Goal: Task Accomplishment & Management: Manage account settings

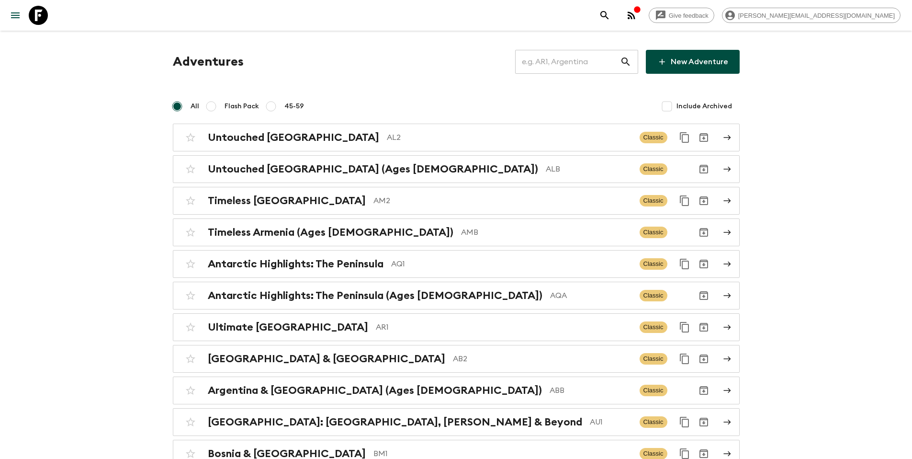
click at [563, 61] on input "text" at bounding box center [567, 61] width 105 height 27
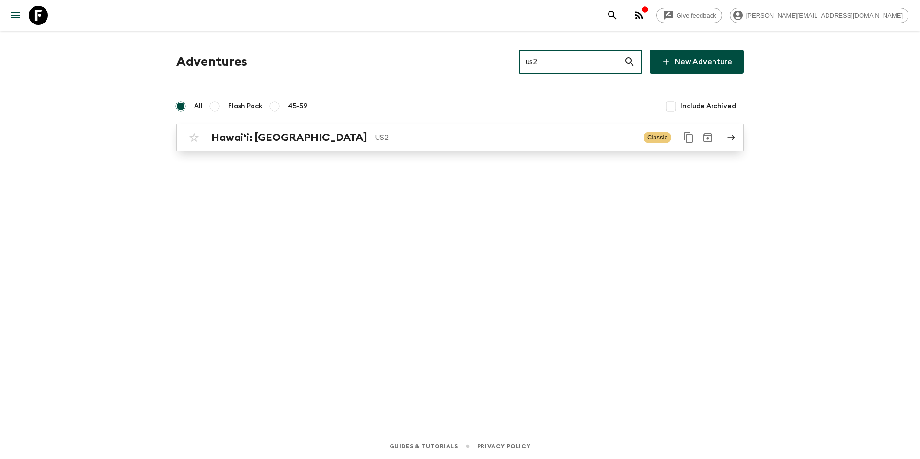
type input "us2"
click at [384, 140] on p "US2" at bounding box center [505, 137] width 261 height 11
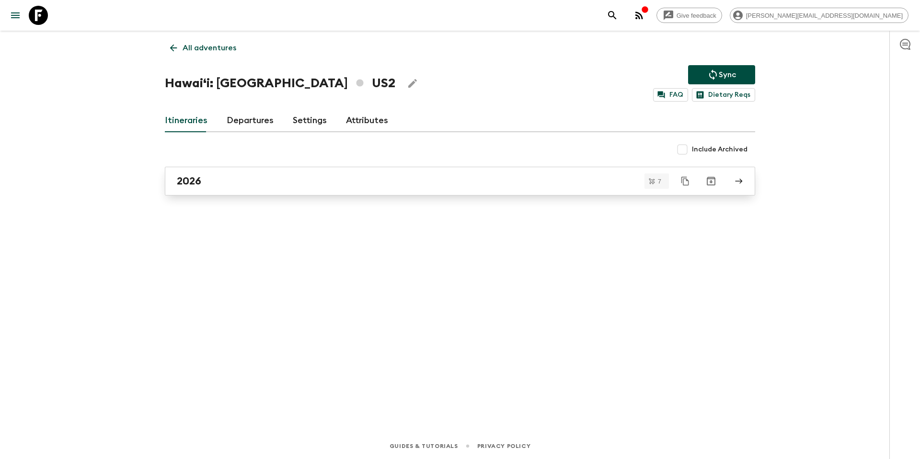
click at [346, 178] on div "2026" at bounding box center [451, 181] width 548 height 12
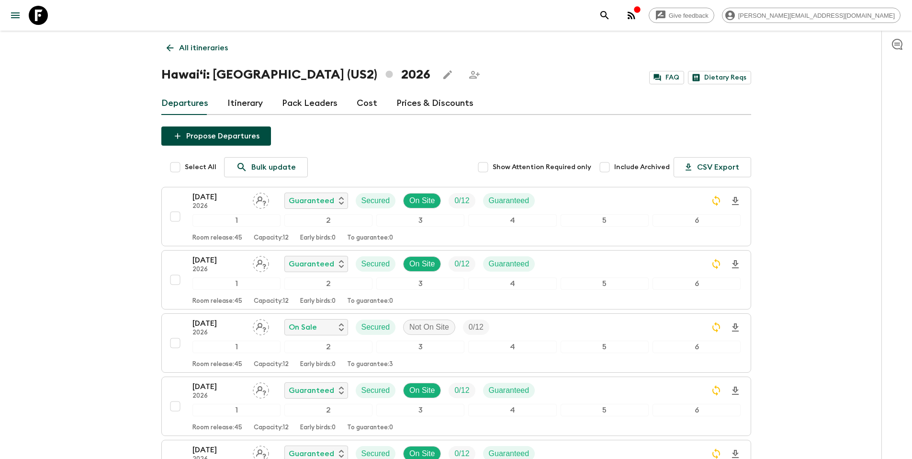
click at [215, 45] on p "All itineraries" at bounding box center [203, 47] width 49 height 11
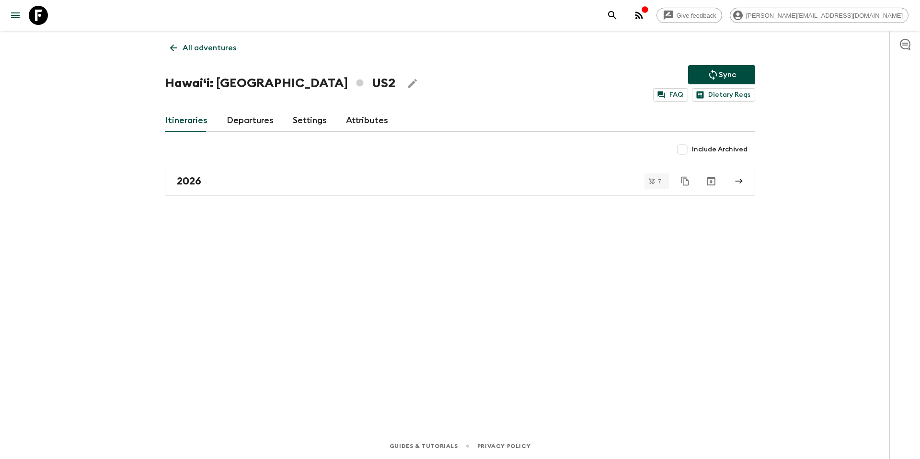
click at [208, 47] on p "All adventures" at bounding box center [209, 47] width 54 height 11
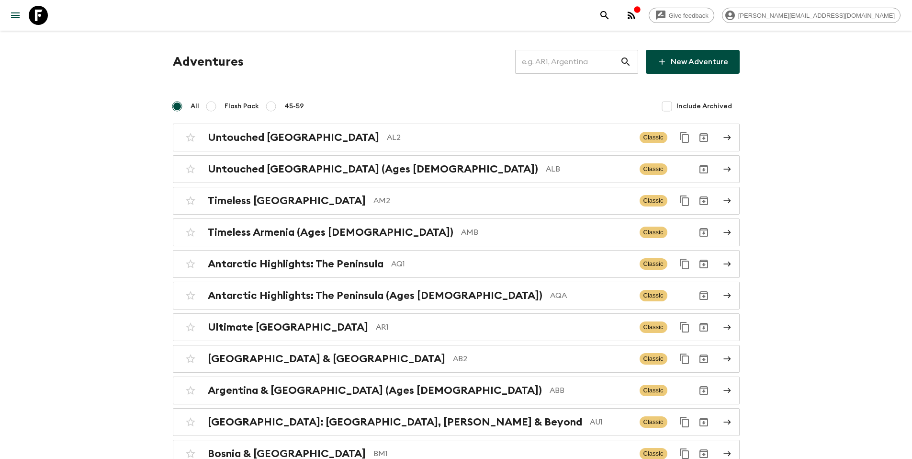
click at [576, 63] on input "text" at bounding box center [567, 61] width 105 height 27
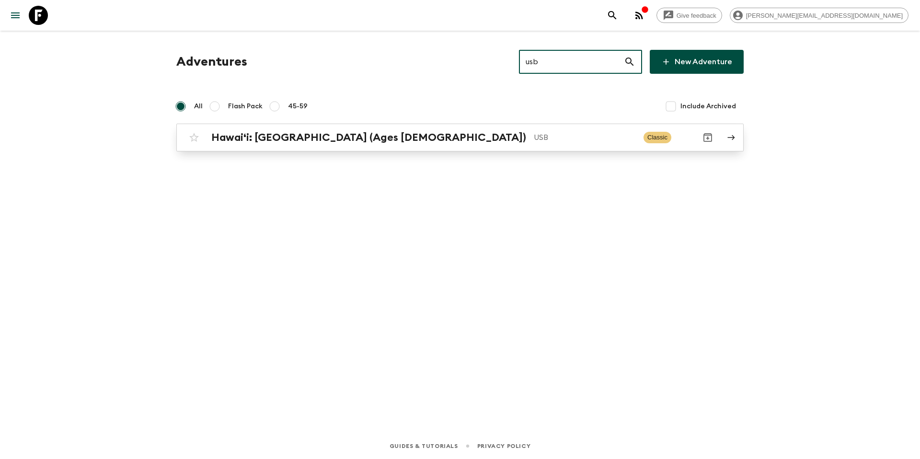
type input "usb"
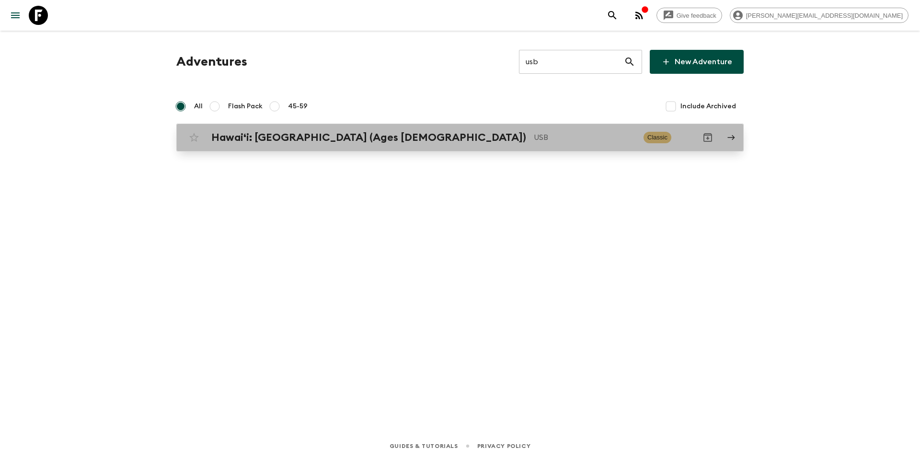
click at [534, 137] on p "USB" at bounding box center [585, 137] width 102 height 11
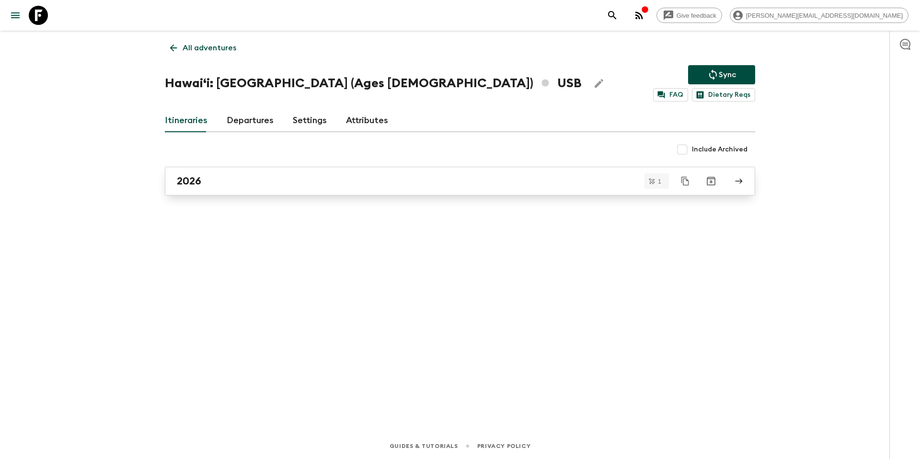
click at [225, 182] on div "2026" at bounding box center [451, 181] width 548 height 12
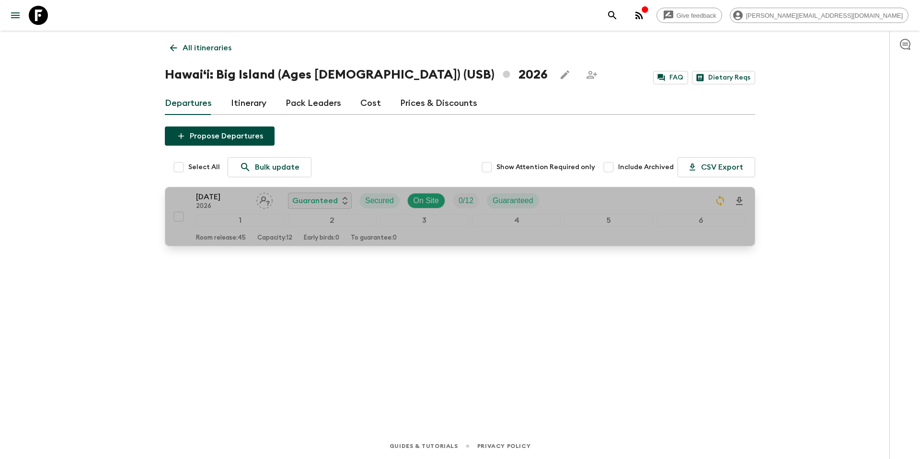
click at [612, 203] on div "27 Sep 2026 2026 Guaranteed Secured On Site 0 / 12 Guaranteed" at bounding box center [470, 200] width 549 height 19
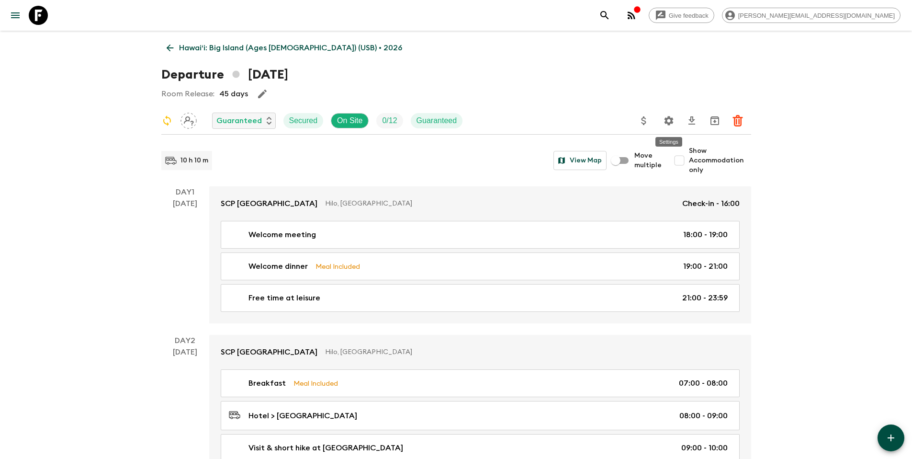
click at [666, 123] on icon "Settings" at bounding box center [668, 120] width 9 height 9
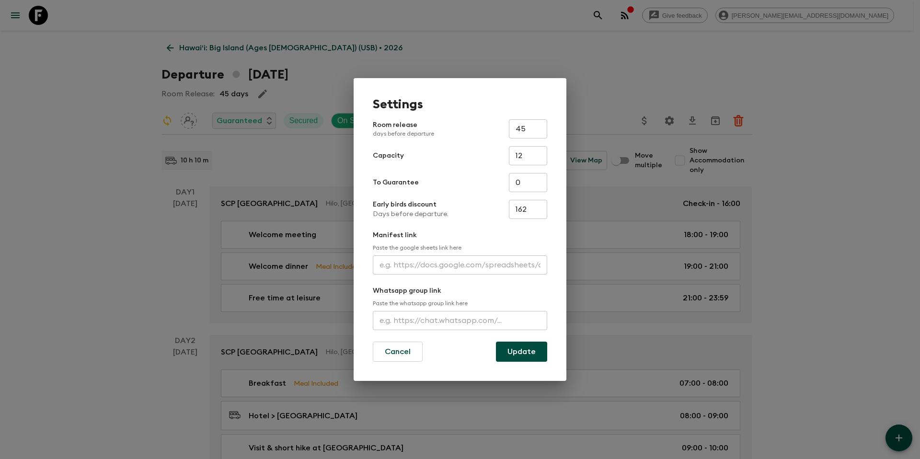
click at [533, 212] on input "162" at bounding box center [528, 209] width 38 height 19
type input "348"
click at [540, 354] on button "Update" at bounding box center [521, 352] width 51 height 20
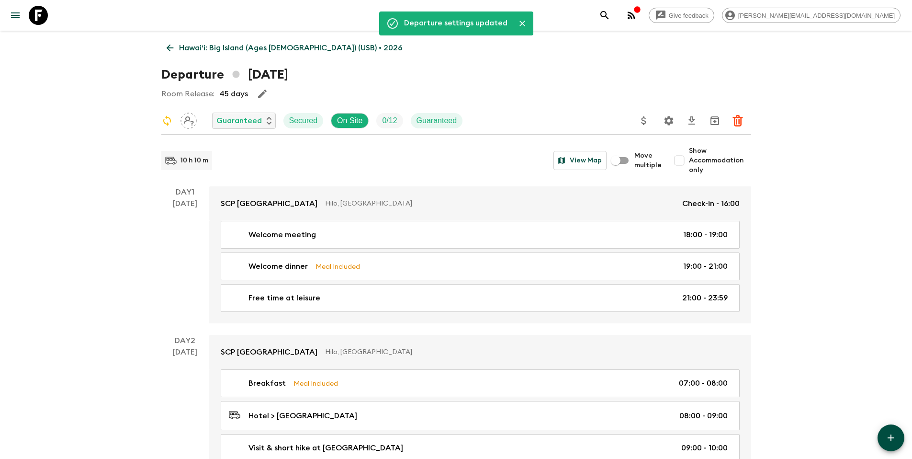
click at [287, 49] on p "Hawaiʻi: Big Island (Ages 45-59) (USB) • 2026" at bounding box center [290, 47] width 223 height 11
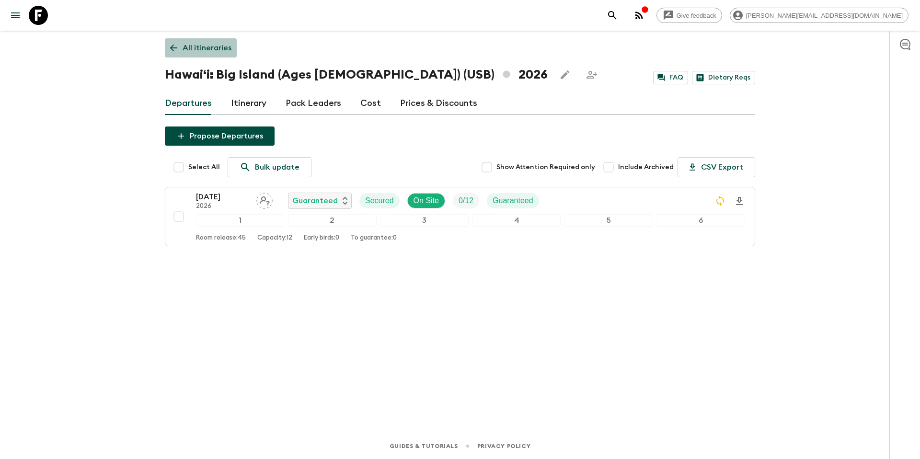
click at [212, 51] on p "All itineraries" at bounding box center [206, 47] width 49 height 11
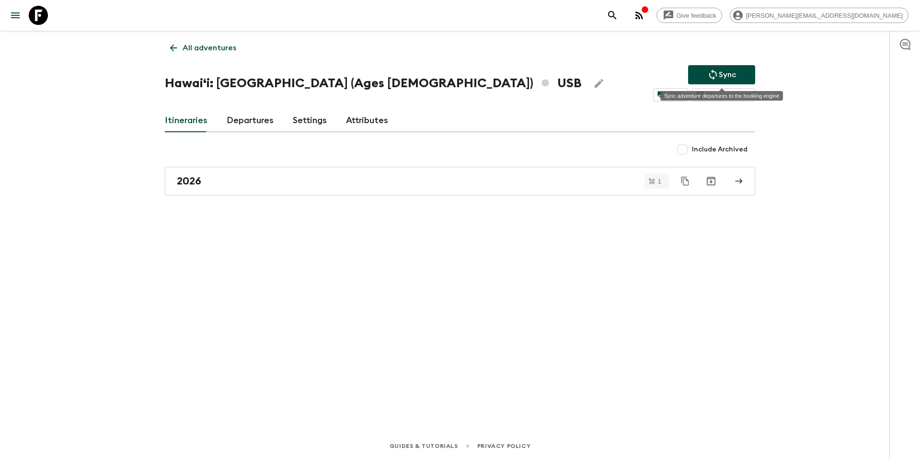
drag, startPoint x: 736, startPoint y: 77, endPoint x: 723, endPoint y: 80, distance: 13.5
click at [736, 77] on button "Sync" at bounding box center [721, 74] width 67 height 19
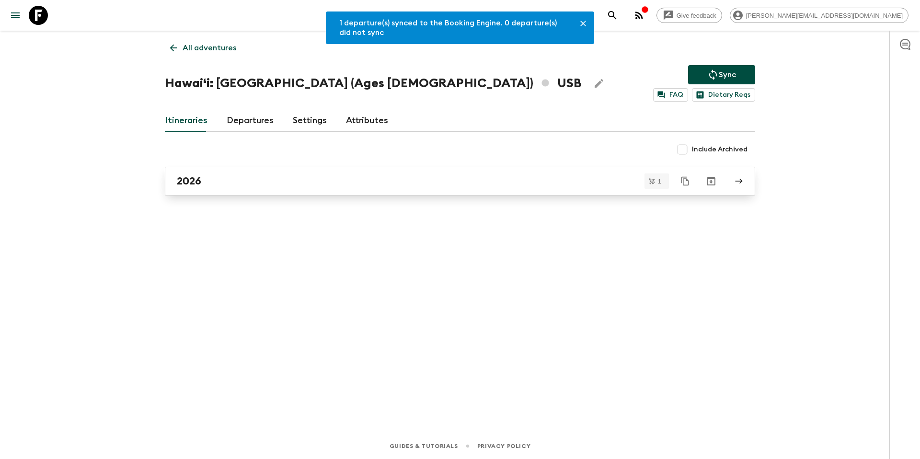
click at [237, 183] on div "2026" at bounding box center [451, 181] width 548 height 12
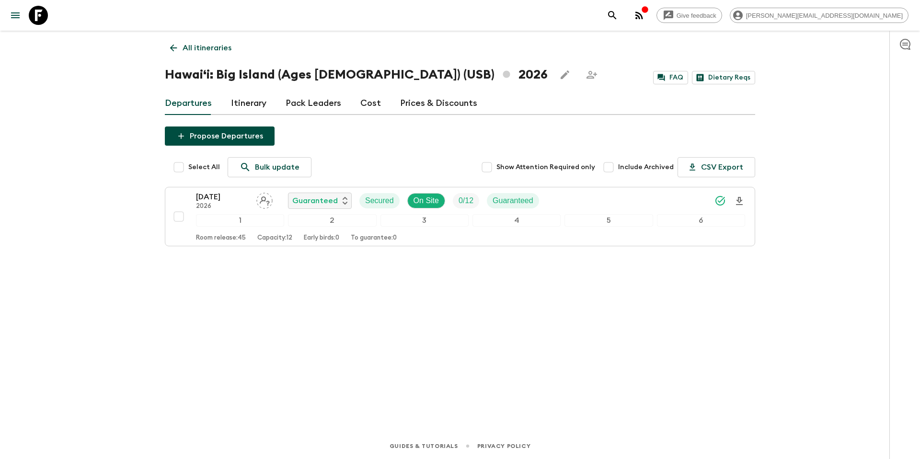
click at [419, 104] on link "Prices & Discounts" at bounding box center [438, 103] width 77 height 23
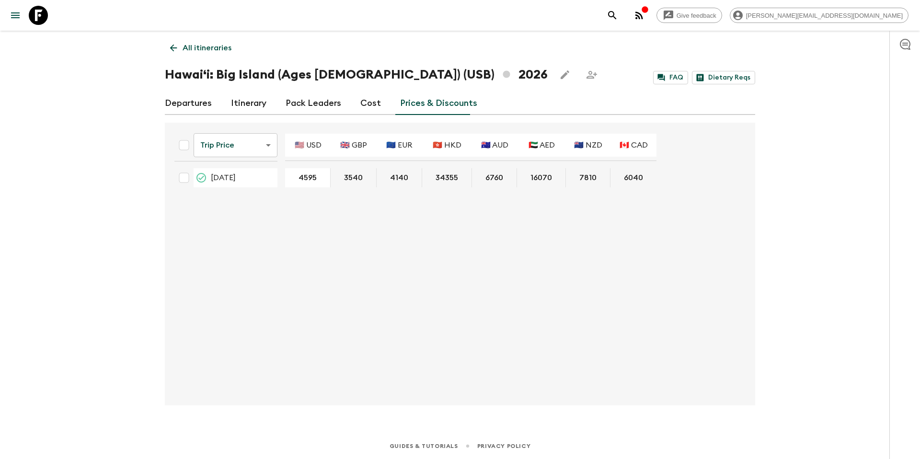
click at [245, 147] on body "Give feedback tammy.s@flashpack.com All itineraries Hawaiʻi: Big Island (Ages 4…" at bounding box center [460, 229] width 920 height 459
click at [237, 186] on li "Early Bird Discount" at bounding box center [236, 183] width 95 height 15
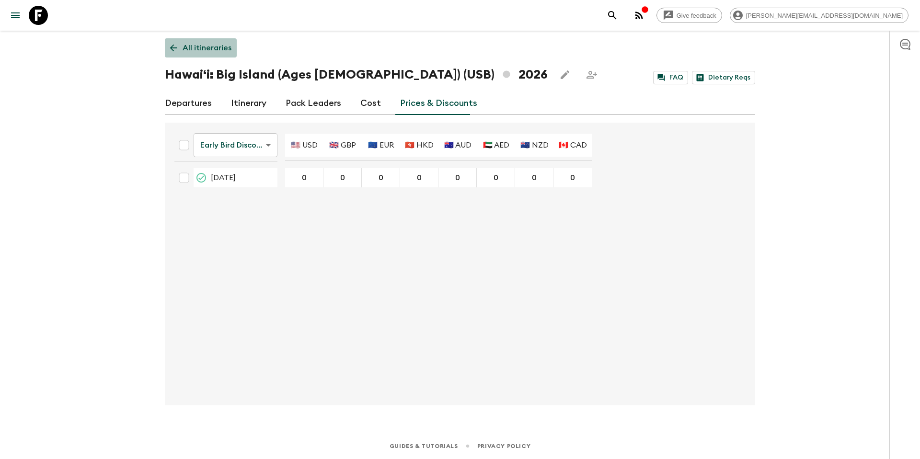
click at [208, 51] on p "All itineraries" at bounding box center [206, 47] width 49 height 11
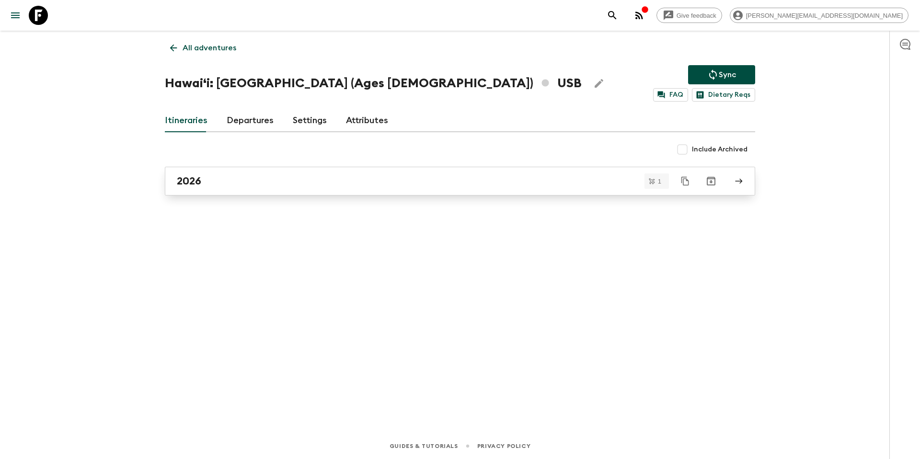
click at [503, 181] on div "2026" at bounding box center [451, 181] width 548 height 12
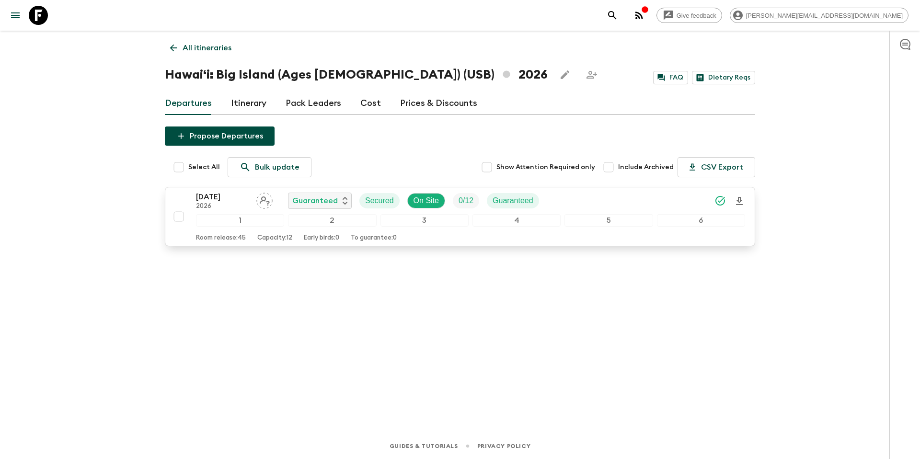
click at [603, 193] on div "27 Sep 2026 2026 Guaranteed Secured On Site 0 / 12 Guaranteed" at bounding box center [470, 200] width 549 height 19
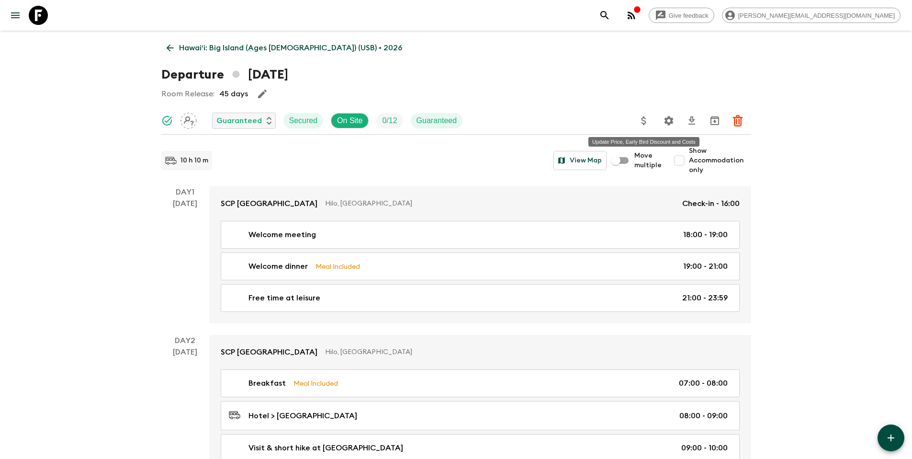
click at [646, 117] on icon "Update Price, Early Bird Discount and Costs" at bounding box center [643, 120] width 11 height 11
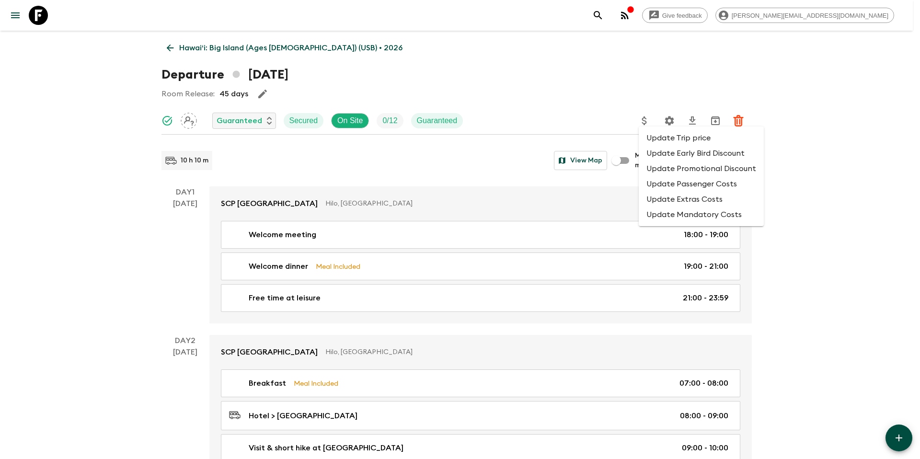
click at [676, 116] on div at bounding box center [460, 229] width 920 height 459
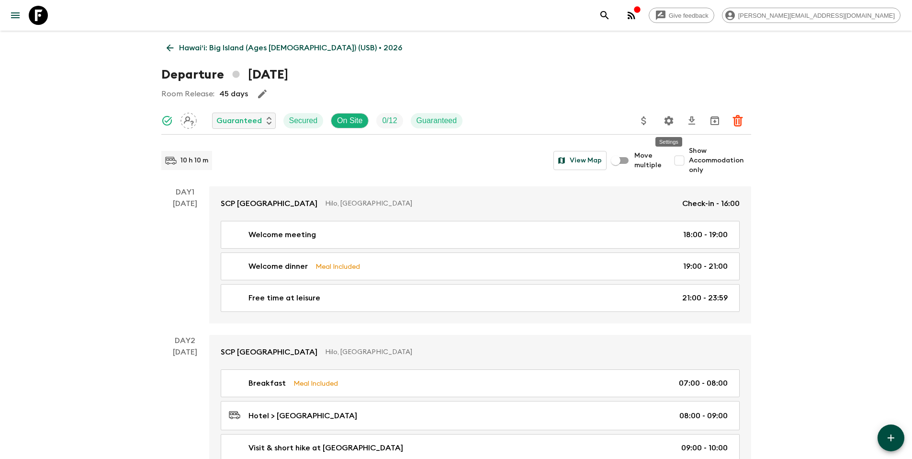
click at [668, 124] on icon "Settings" at bounding box center [668, 120] width 9 height 9
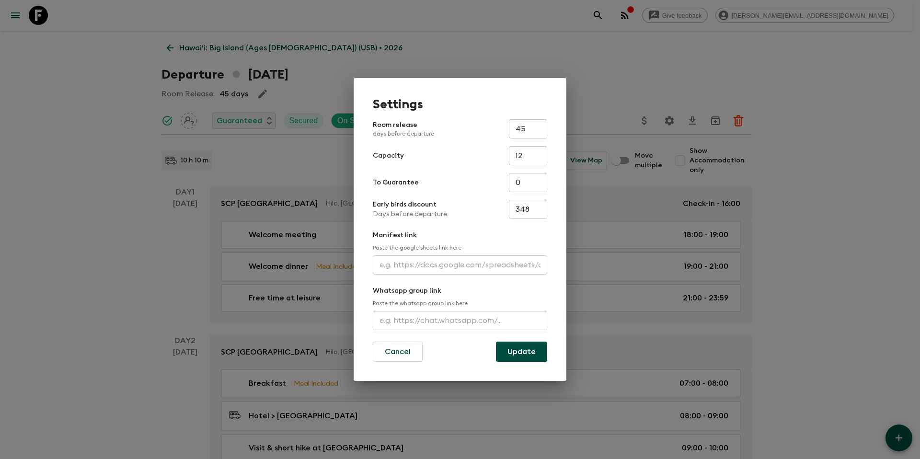
click at [537, 209] on input "348" at bounding box center [528, 209] width 38 height 19
type input "349"
click at [521, 346] on button "Update" at bounding box center [521, 352] width 51 height 20
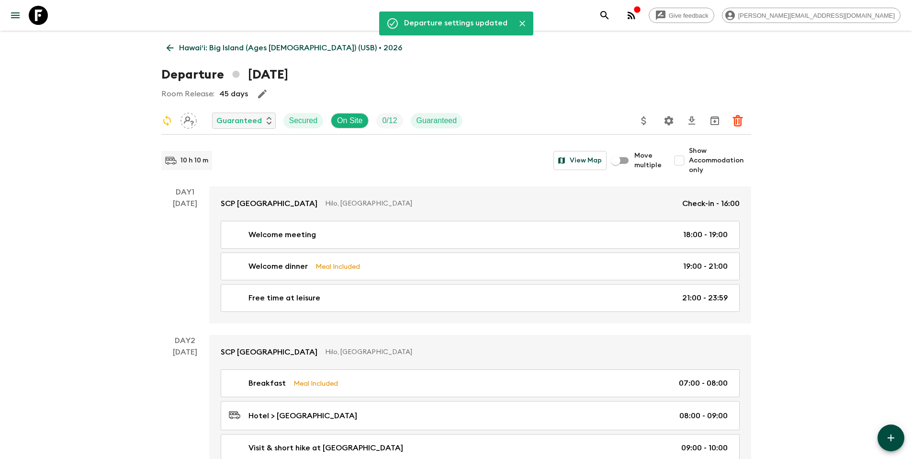
click at [257, 44] on p "Hawaiʻi: Big Island (Ages 45-59) (USB) • 2026" at bounding box center [290, 47] width 223 height 11
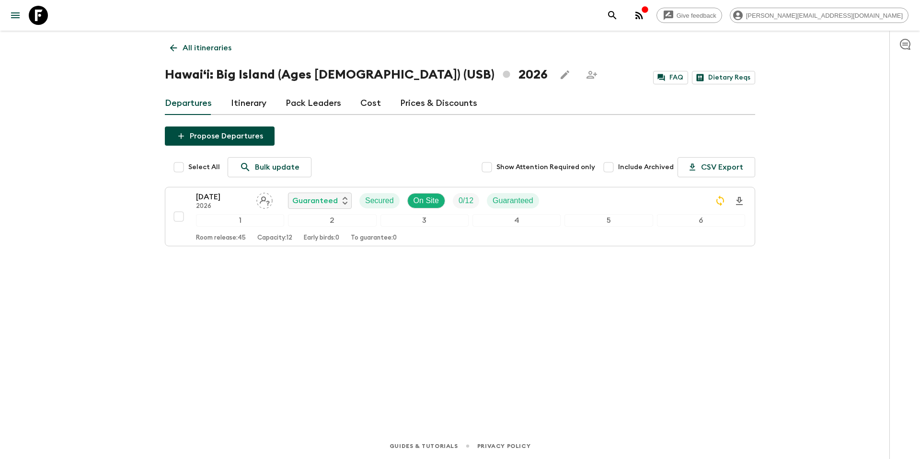
click at [218, 48] on p "All itineraries" at bounding box center [206, 47] width 49 height 11
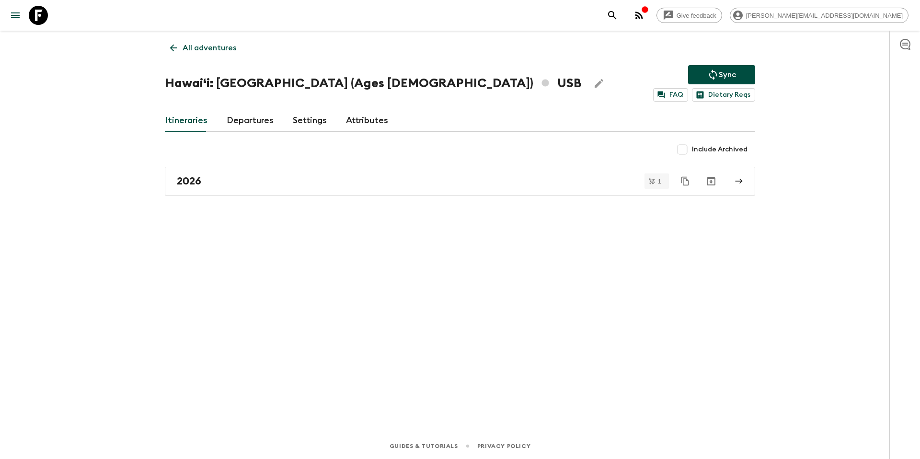
click at [720, 72] on p "Sync" at bounding box center [726, 74] width 17 height 11
click at [322, 180] on div "2026" at bounding box center [451, 181] width 548 height 12
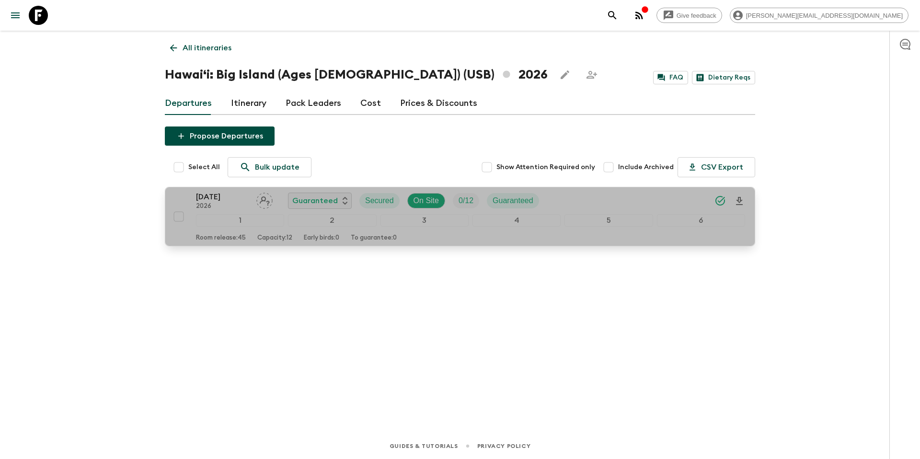
click at [583, 201] on div "27 Sep 2026 2026 Guaranteed Secured On Site 0 / 12 Guaranteed" at bounding box center [470, 200] width 549 height 19
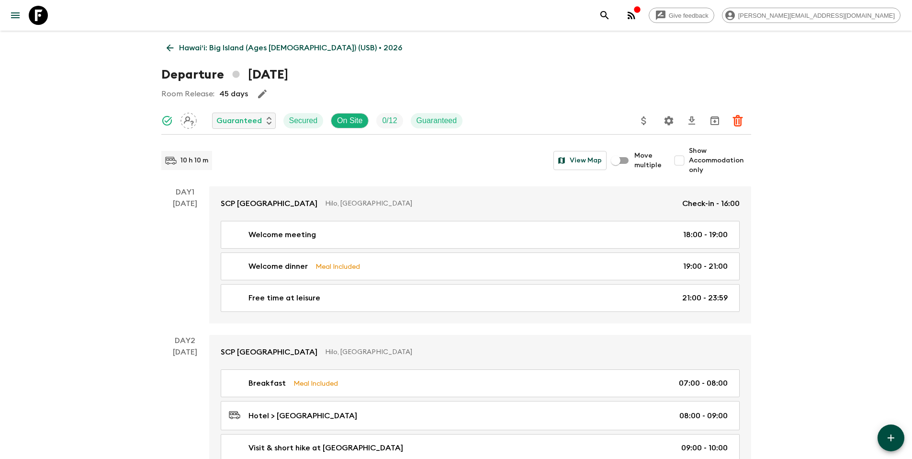
click at [666, 125] on icon "Settings" at bounding box center [668, 120] width 11 height 11
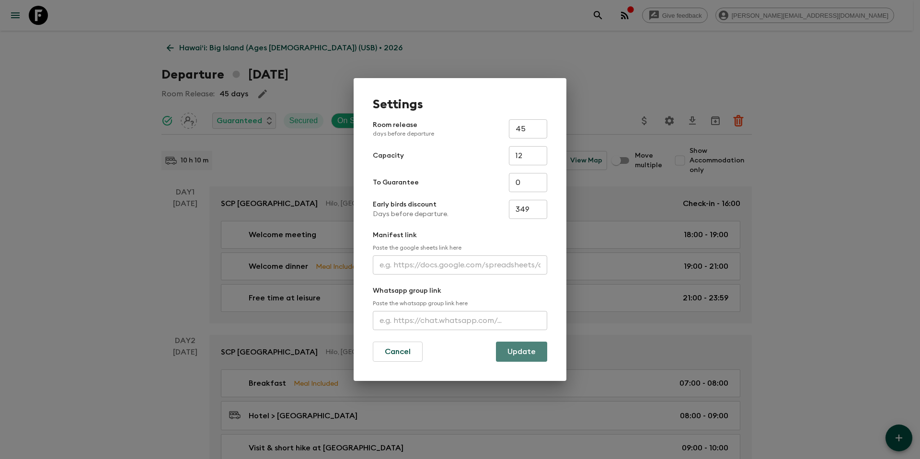
click at [520, 357] on button "Update" at bounding box center [521, 352] width 51 height 20
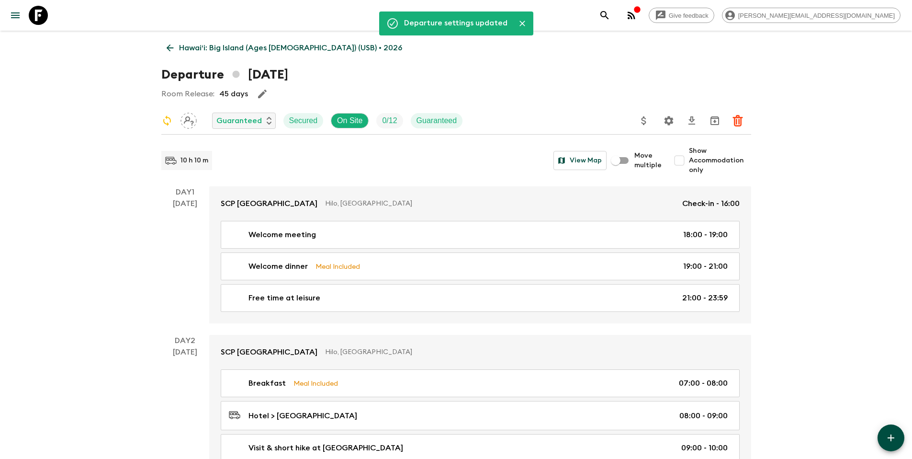
click at [269, 42] on p "Hawaiʻi: Big Island (Ages 45-59) (USB) • 2026" at bounding box center [290, 47] width 223 height 11
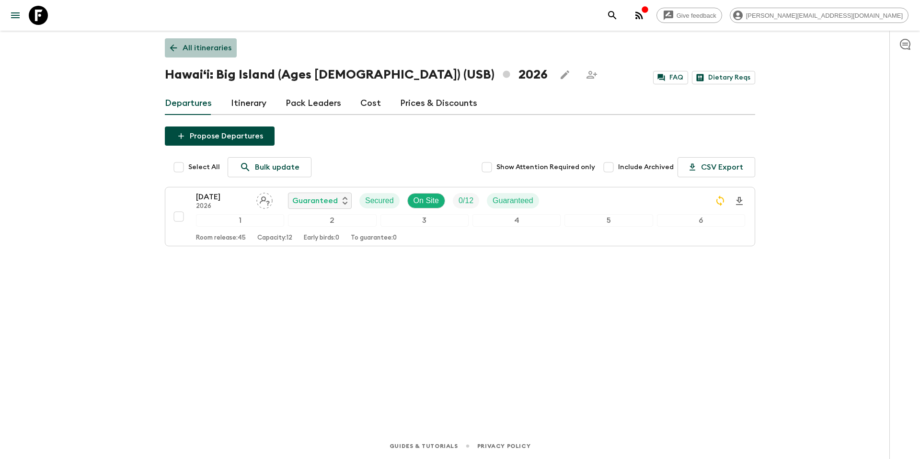
click at [217, 51] on p "All itineraries" at bounding box center [206, 47] width 49 height 11
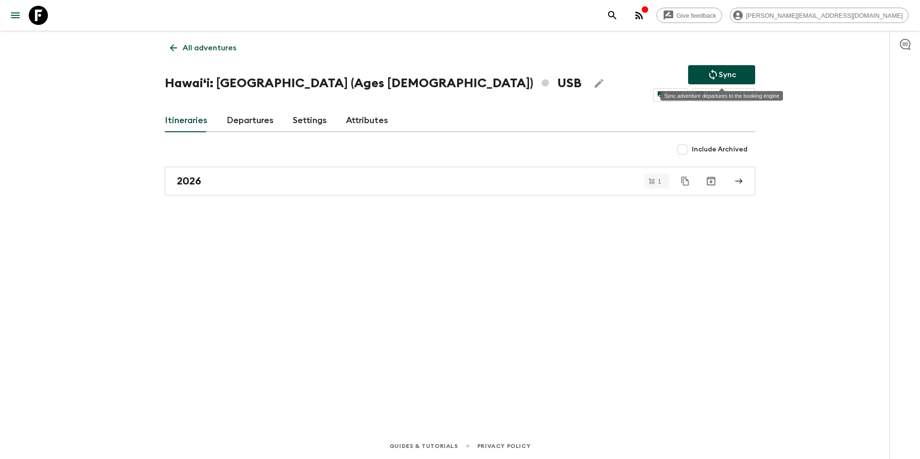
click at [718, 73] on icon "Sync adventure departures to the booking engine" at bounding box center [712, 74] width 11 height 11
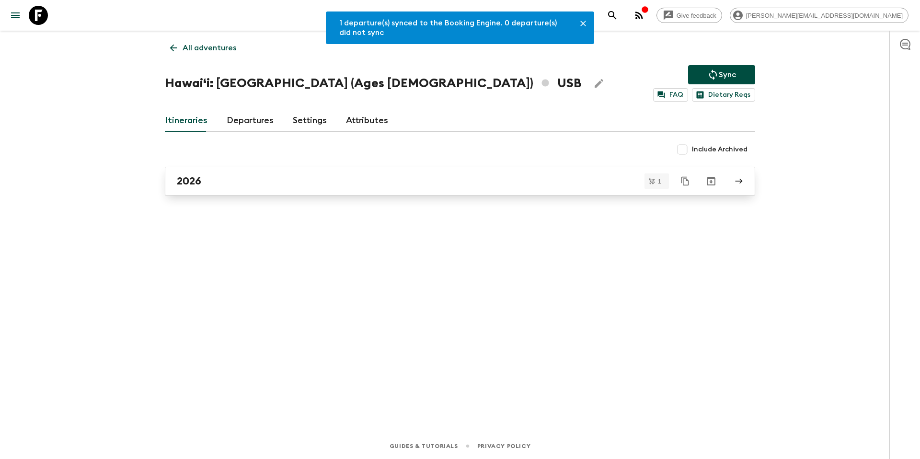
click at [412, 182] on div "2026" at bounding box center [451, 181] width 548 height 12
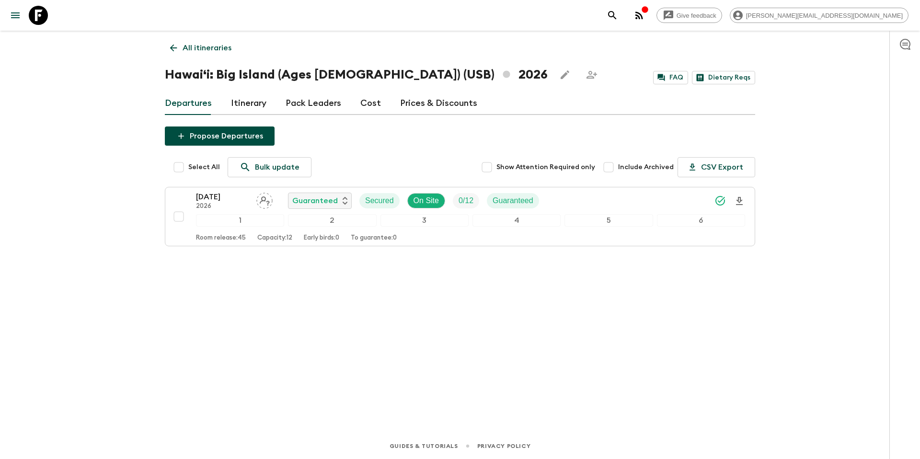
click at [219, 45] on p "All itineraries" at bounding box center [206, 47] width 49 height 11
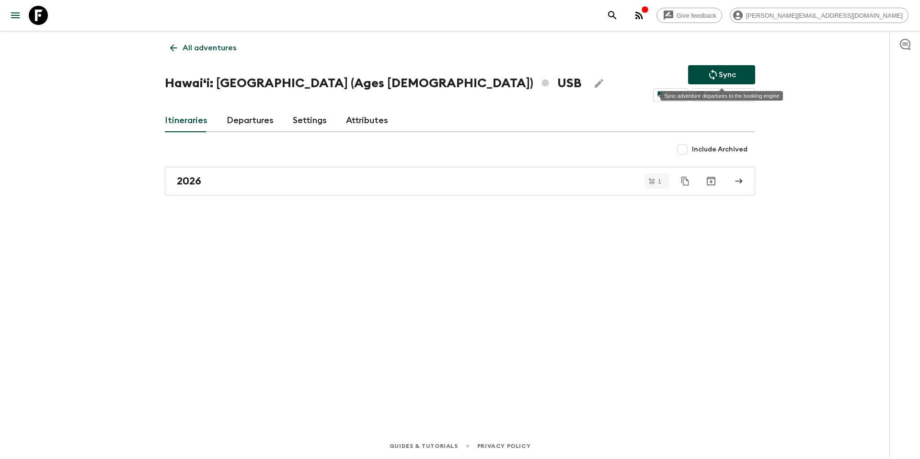
click at [731, 73] on p "Sync" at bounding box center [726, 74] width 17 height 11
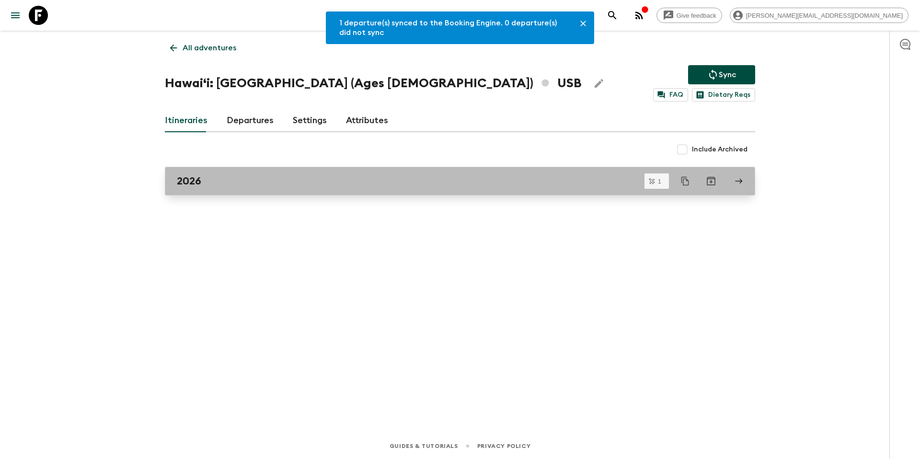
click at [365, 181] on div "2026" at bounding box center [451, 181] width 548 height 12
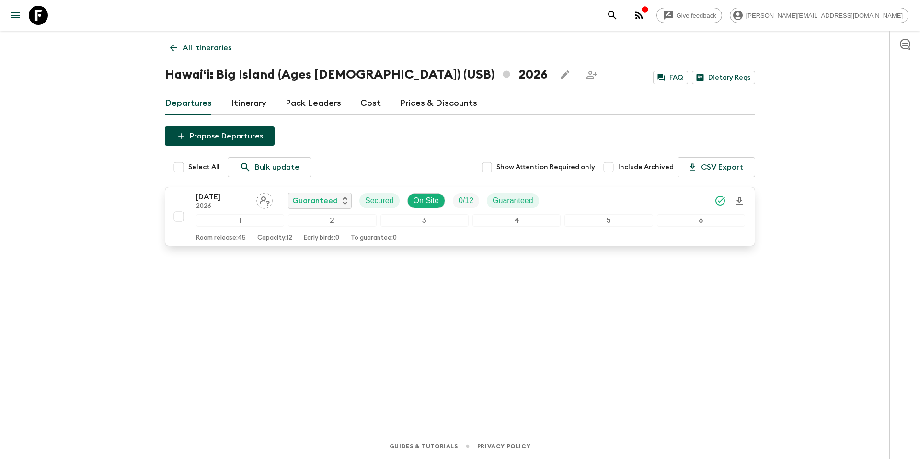
click at [583, 201] on div "27 Sep 2026 2026 Guaranteed Secured On Site 0 / 12 Guaranteed" at bounding box center [470, 200] width 549 height 19
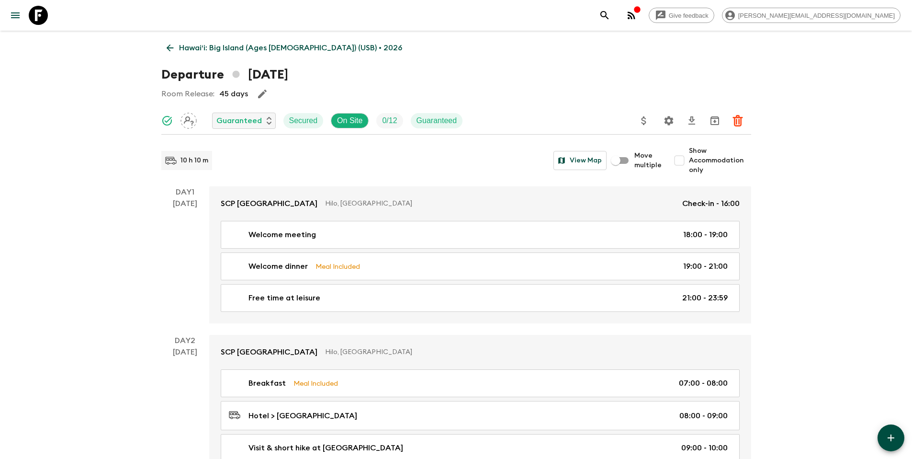
click at [667, 118] on icon "Settings" at bounding box center [668, 120] width 9 height 9
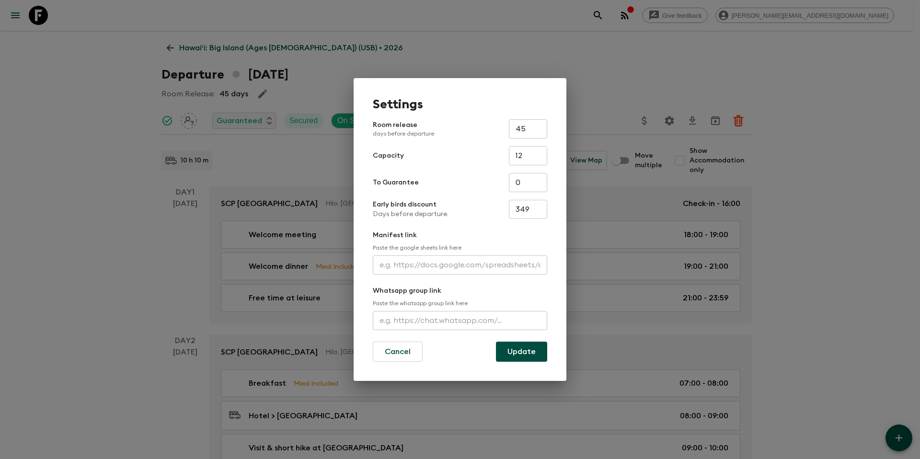
click at [847, 246] on div "Settings Room release days before departure 45 ​ Capacity 12 ​ To Guarantee 0 ​…" at bounding box center [460, 229] width 920 height 459
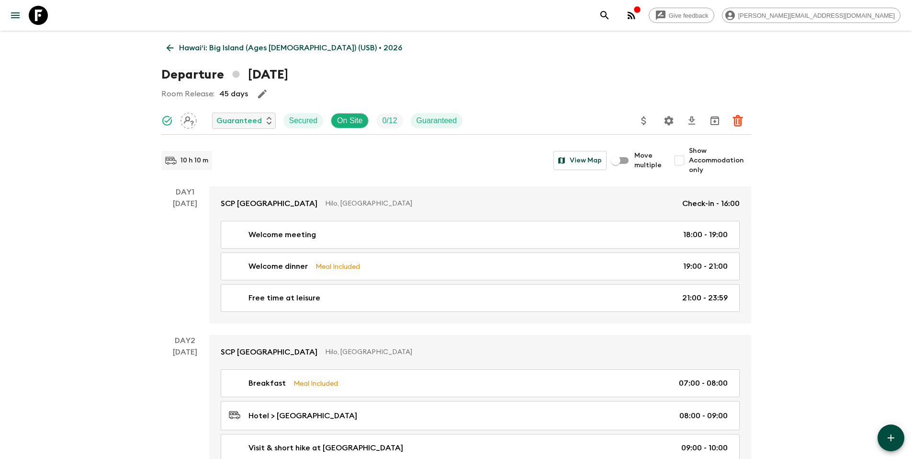
click at [290, 49] on p "Hawaiʻi: Big Island (Ages 45-59) (USB) • 2026" at bounding box center [290, 47] width 223 height 11
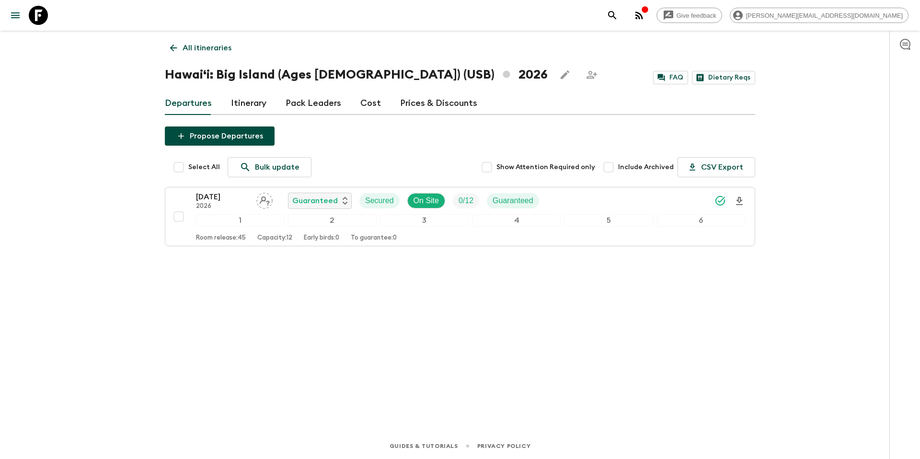
click at [400, 105] on link "Prices & Discounts" at bounding box center [438, 103] width 77 height 23
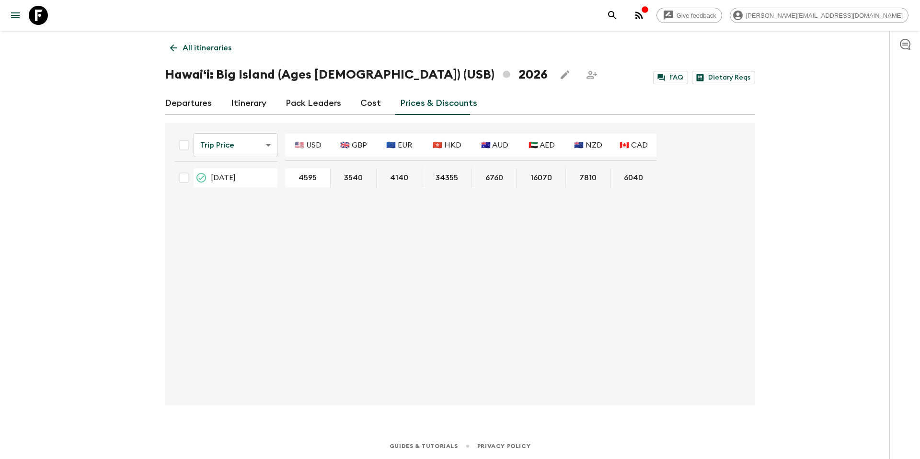
click at [239, 143] on body "Give feedback tammy.s@flashpack.com All itineraries Hawaiʻi: Big Island (Ages 4…" at bounding box center [460, 229] width 920 height 459
click at [242, 184] on li "Early Bird Discount" at bounding box center [236, 183] width 95 height 15
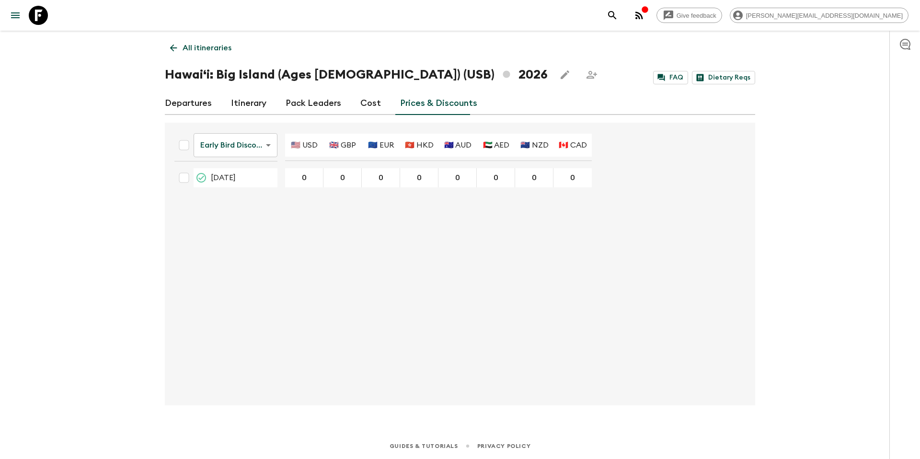
click at [203, 46] on p "All itineraries" at bounding box center [206, 47] width 49 height 11
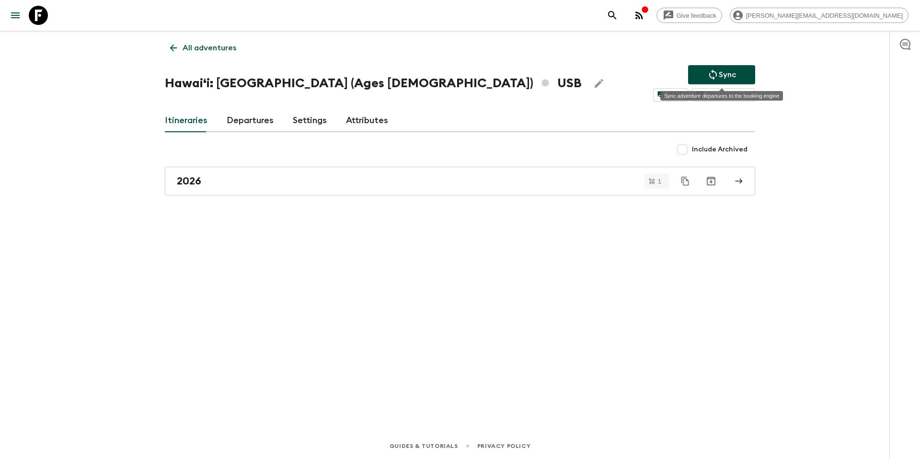
click at [724, 70] on p "Sync" at bounding box center [726, 74] width 17 height 11
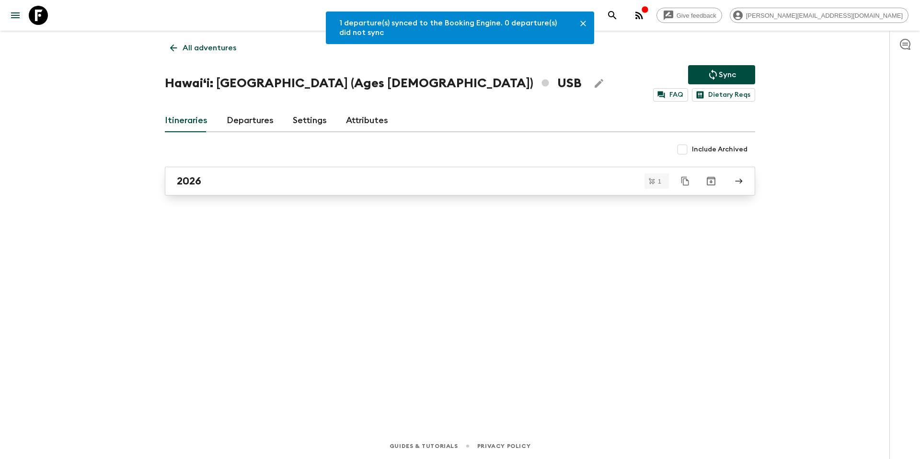
click at [289, 182] on div "2026" at bounding box center [451, 181] width 548 height 12
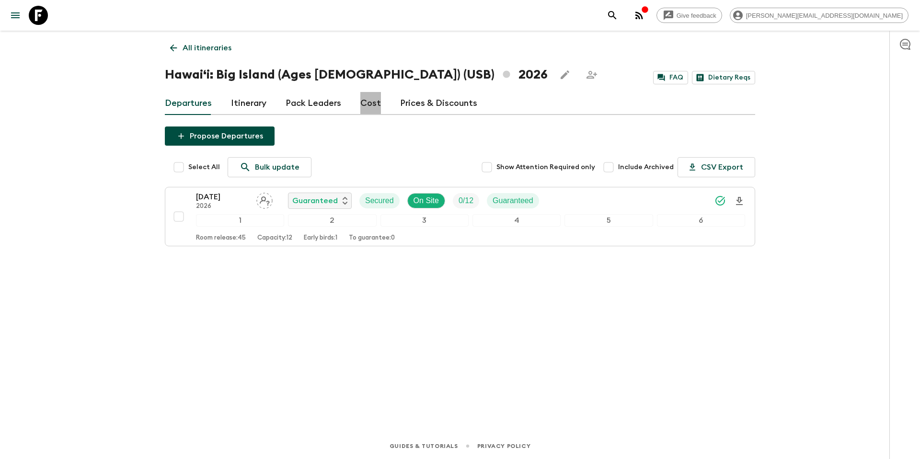
click at [372, 106] on link "Cost" at bounding box center [370, 103] width 21 height 23
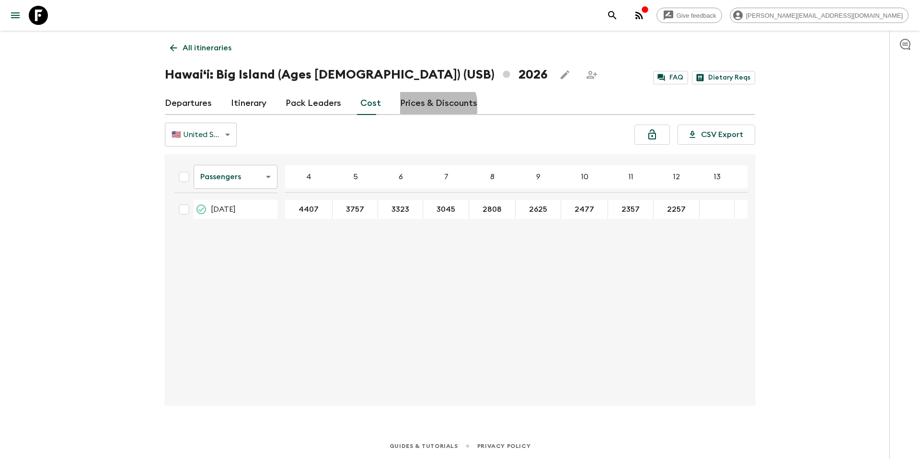
click at [432, 106] on link "Prices & Discounts" at bounding box center [438, 103] width 77 height 23
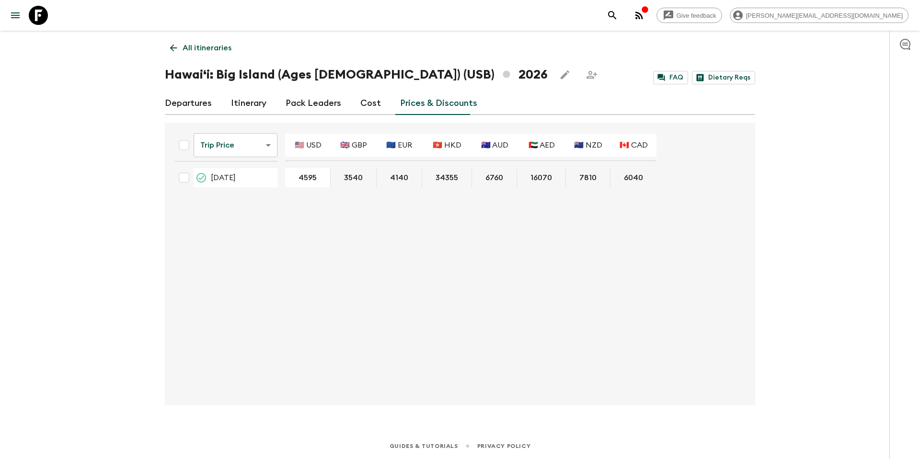
click at [255, 154] on body "Give feedback tammy.s@flashpack.com All itineraries Hawaiʻi: Big Island (Ages 4…" at bounding box center [460, 229] width 920 height 459
click at [255, 186] on li "Early Bird Discount" at bounding box center [236, 183] width 95 height 15
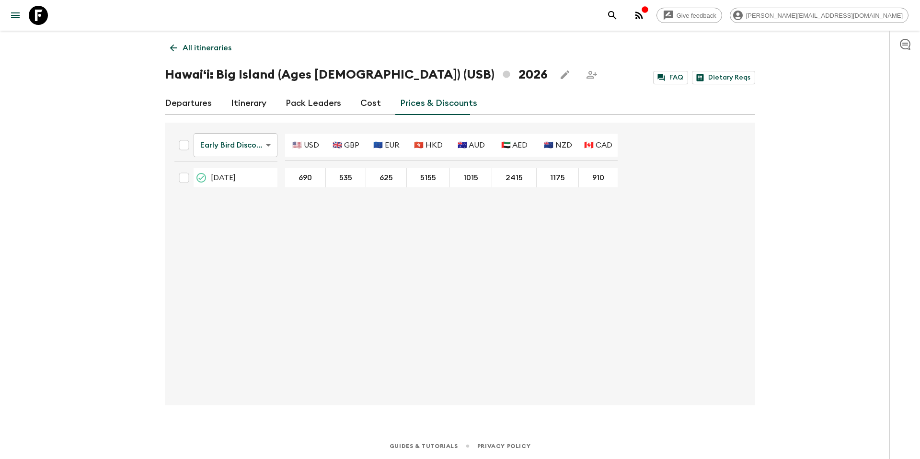
click at [204, 40] on link "All itineraries" at bounding box center [201, 47] width 72 height 19
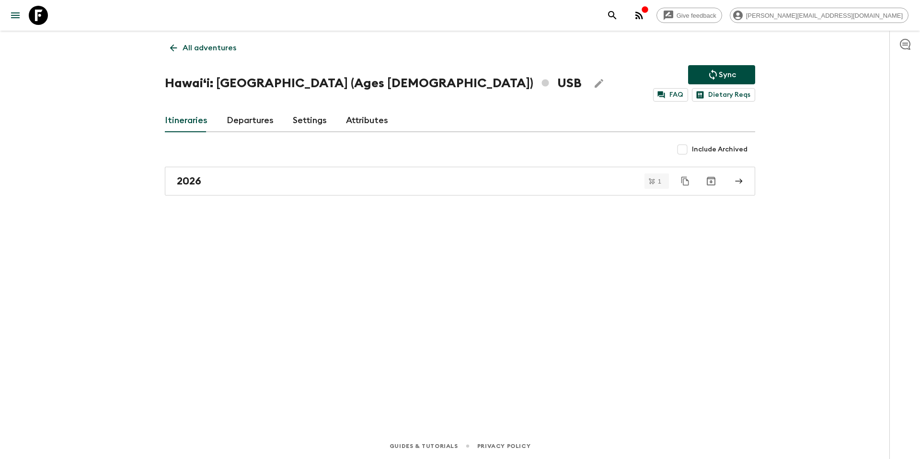
click at [212, 49] on p "All adventures" at bounding box center [209, 47] width 54 height 11
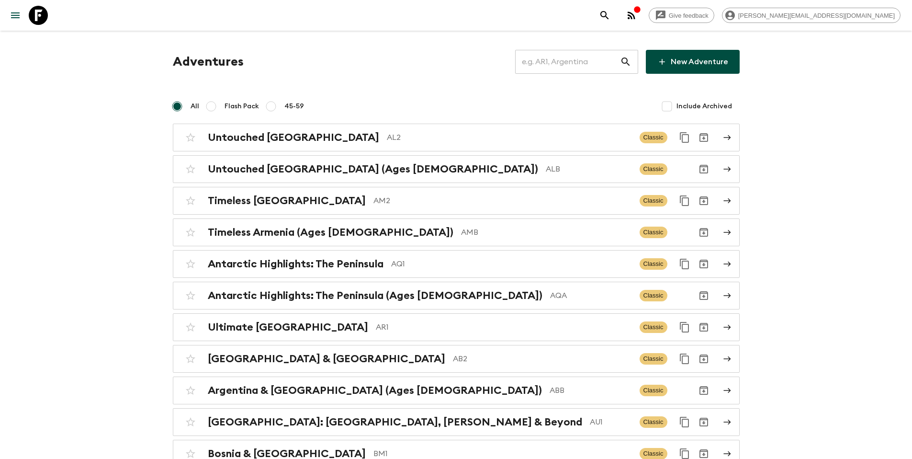
click at [567, 60] on input "text" at bounding box center [567, 61] width 105 height 27
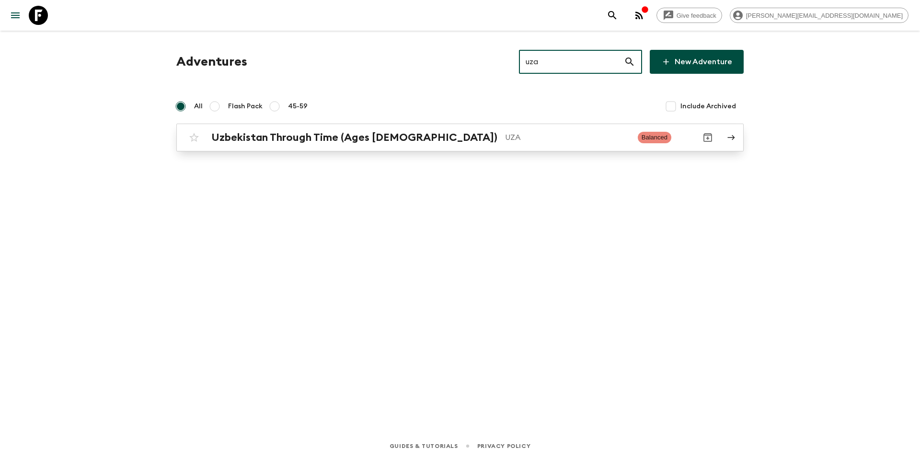
type input "uza"
click at [473, 144] on div "Uzbekistan Through Time (Ages 45-59) UZA Balanced" at bounding box center [440, 137] width 513 height 19
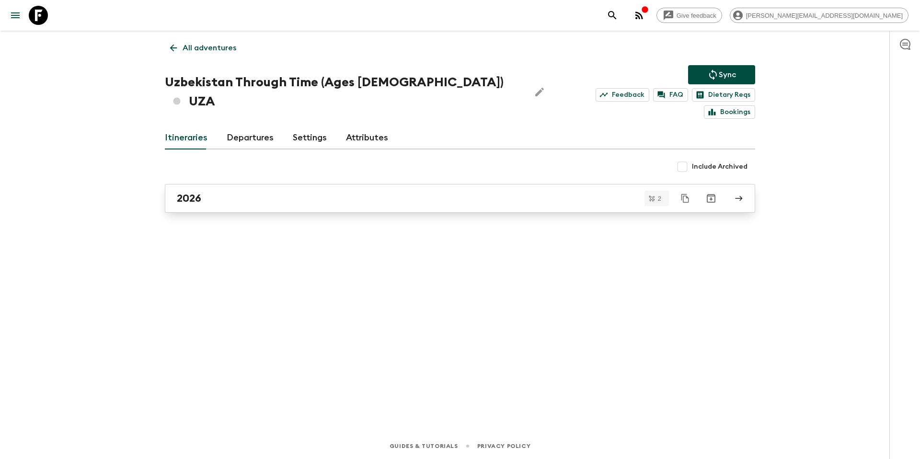
click at [294, 192] on div "2026" at bounding box center [451, 198] width 548 height 12
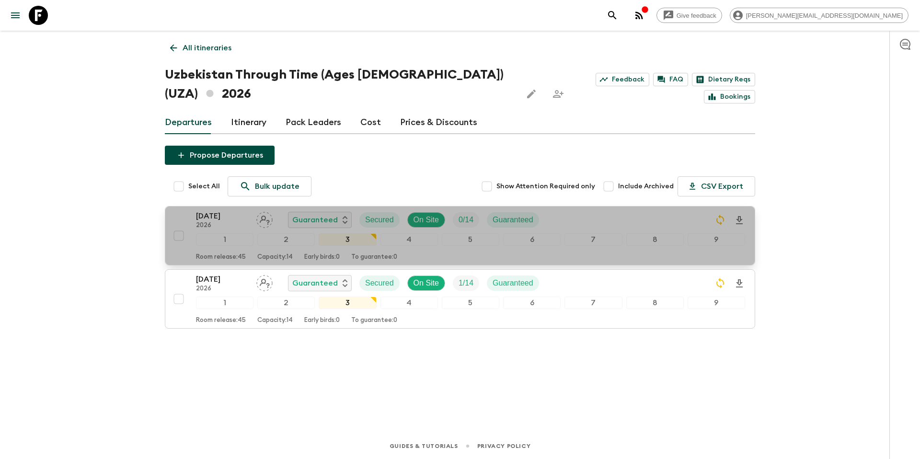
click at [596, 210] on div "15 May 2026 2026 Guaranteed Secured On Site 0 / 14 Guaranteed" at bounding box center [470, 219] width 549 height 19
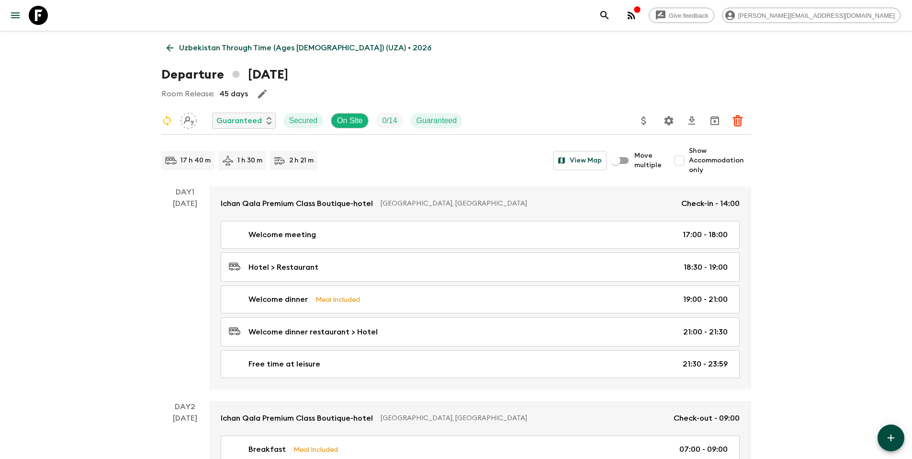
click at [670, 121] on icon "Settings" at bounding box center [668, 120] width 11 height 11
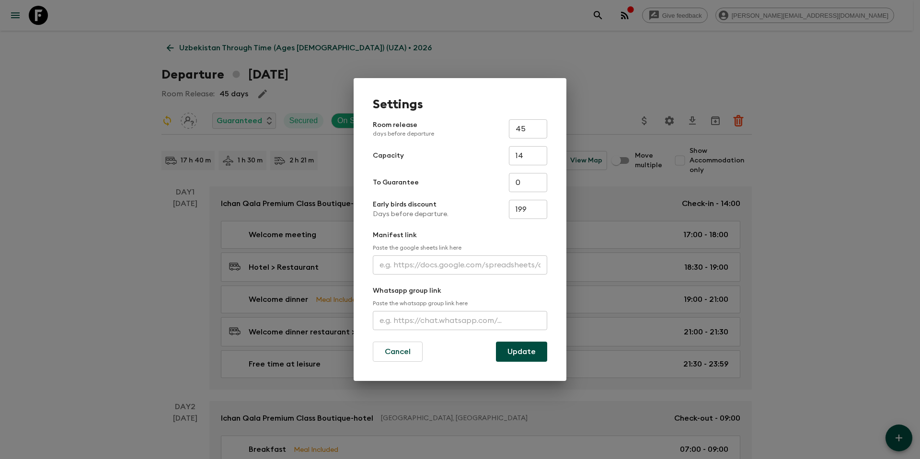
click at [529, 211] on input "199" at bounding box center [528, 209] width 38 height 19
paste input "213"
type input "213"
click at [533, 353] on button "Update" at bounding box center [521, 352] width 51 height 20
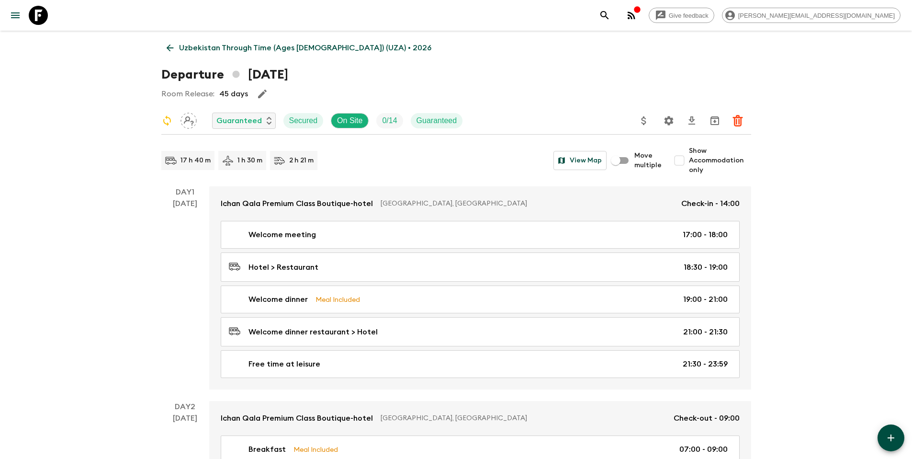
click at [269, 54] on link "Uzbekistan Through Time (Ages 45-59) (UZA) • 2026" at bounding box center [298, 47] width 275 height 19
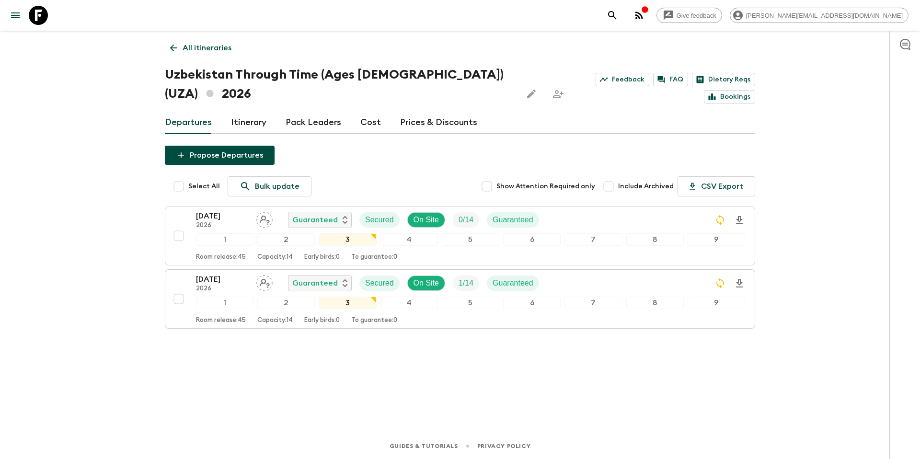
click at [590, 274] on div "16 Oct 2026 2026 Guaranteed Secured On Site 1 / 14 Guaranteed" at bounding box center [470, 283] width 549 height 19
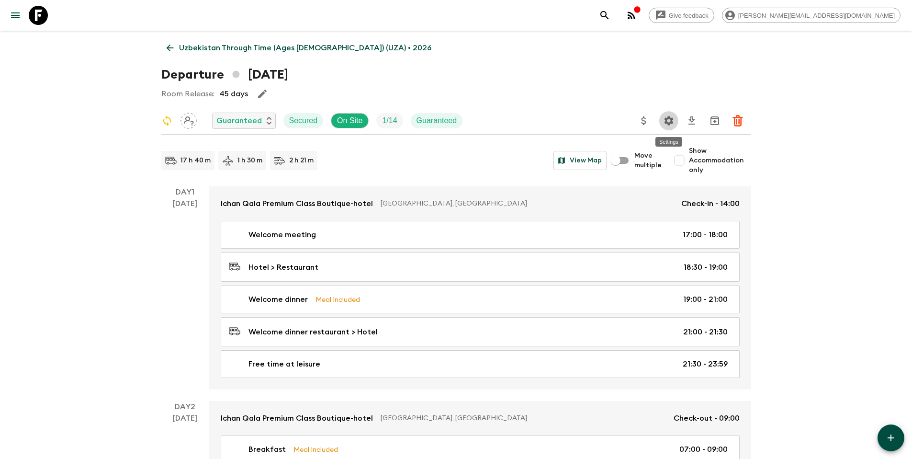
click at [669, 122] on icon "Settings" at bounding box center [668, 120] width 11 height 11
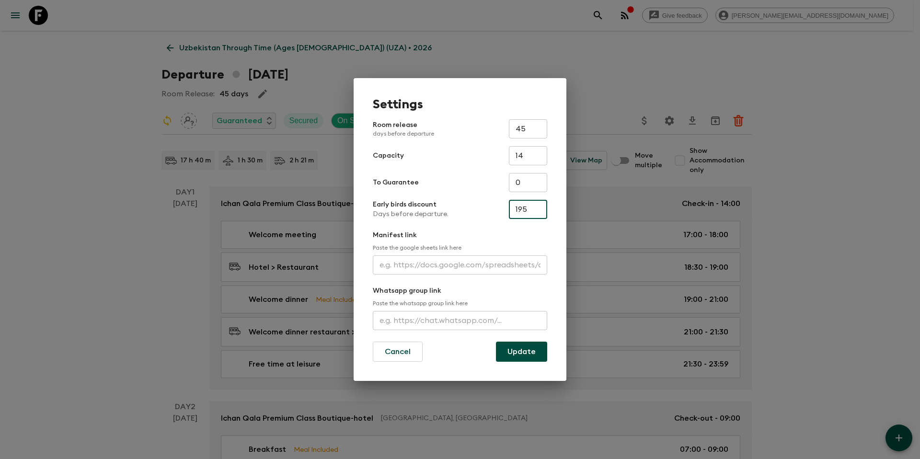
click at [528, 210] on input "195" at bounding box center [528, 209] width 38 height 19
paste input "367"
type input "367"
click at [527, 356] on button "Update" at bounding box center [521, 352] width 51 height 20
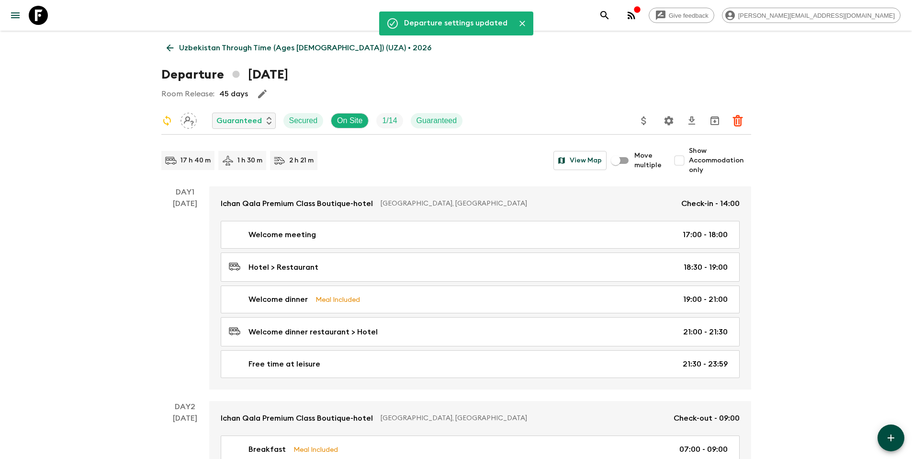
click at [265, 50] on p "Uzbekistan Through Time (Ages 45-59) (UZA) • 2026" at bounding box center [305, 47] width 252 height 11
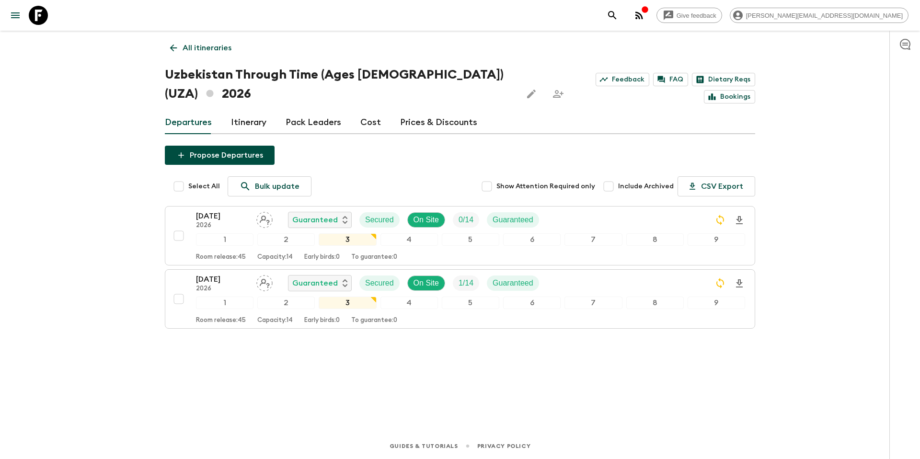
click at [215, 48] on p "All itineraries" at bounding box center [206, 47] width 49 height 11
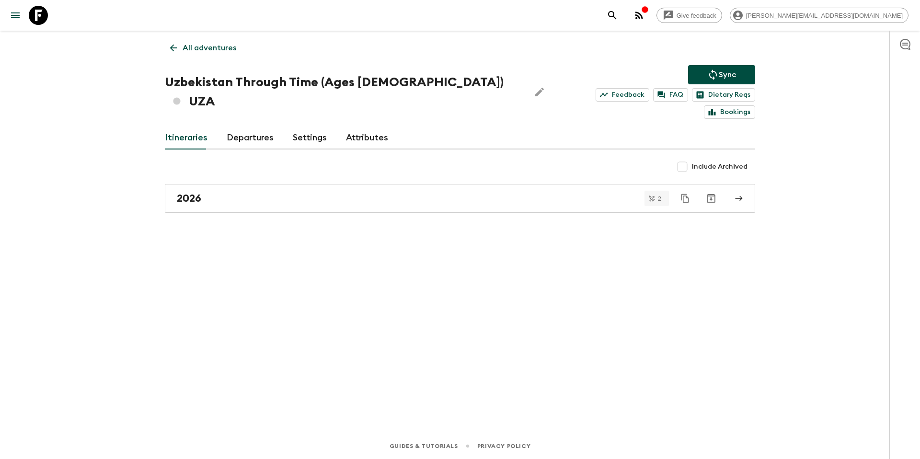
click at [712, 74] on icon "Sync adventure departures to the booking engine" at bounding box center [712, 74] width 11 height 11
click at [230, 54] on link "All adventures" at bounding box center [203, 47] width 77 height 19
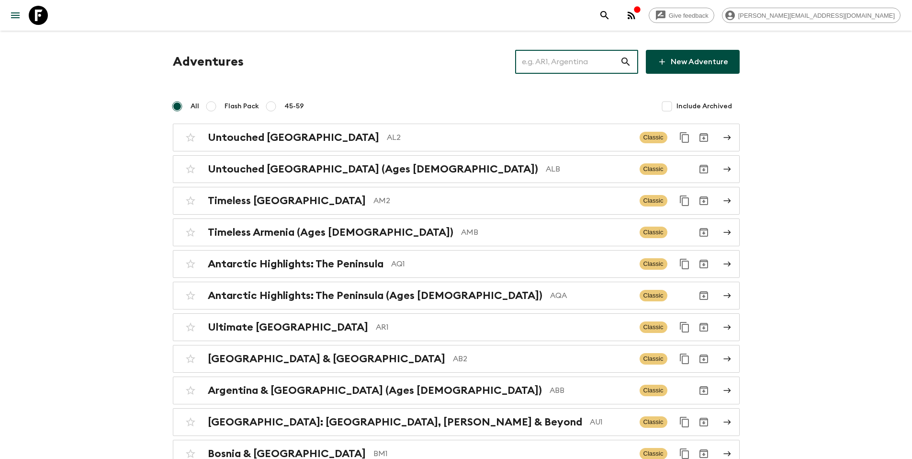
click at [572, 68] on input "text" at bounding box center [567, 61] width 105 height 27
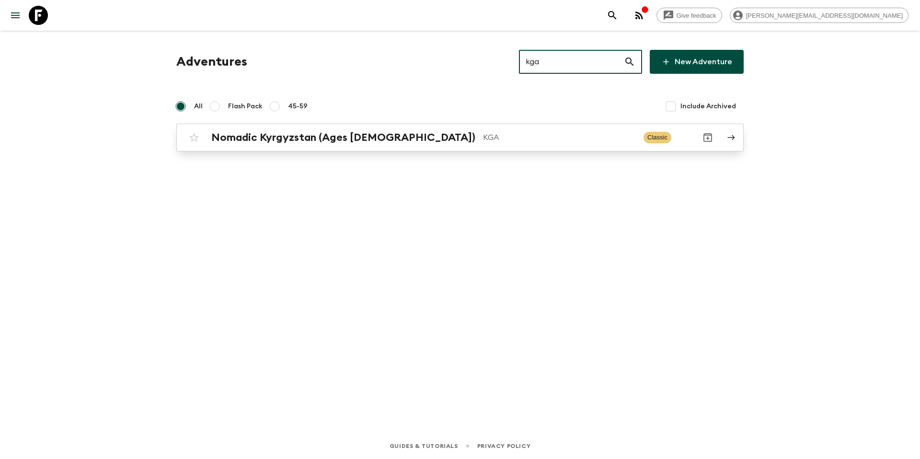
type input "kga"
click at [510, 136] on p "KGA" at bounding box center [559, 137] width 153 height 11
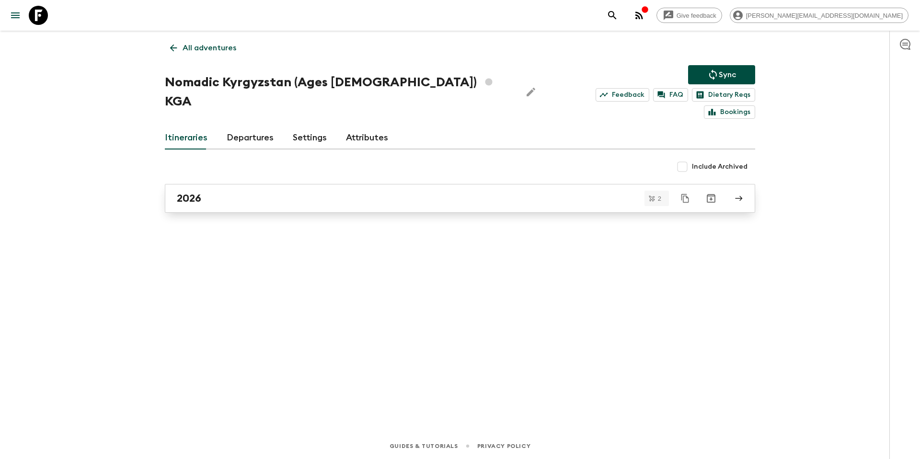
click at [259, 192] on div "2026" at bounding box center [451, 198] width 548 height 12
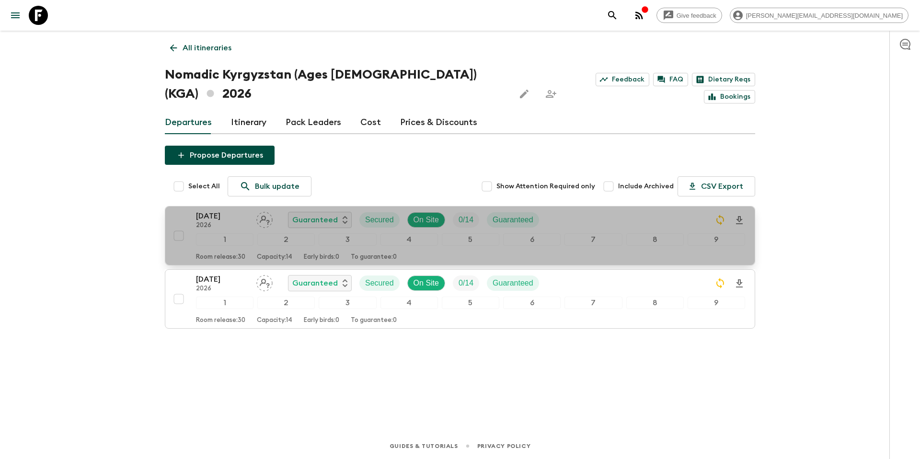
click at [691, 210] on div "17 Jul 2026 2026 Guaranteed Secured On Site 0 / 14 Guaranteed" at bounding box center [470, 219] width 549 height 19
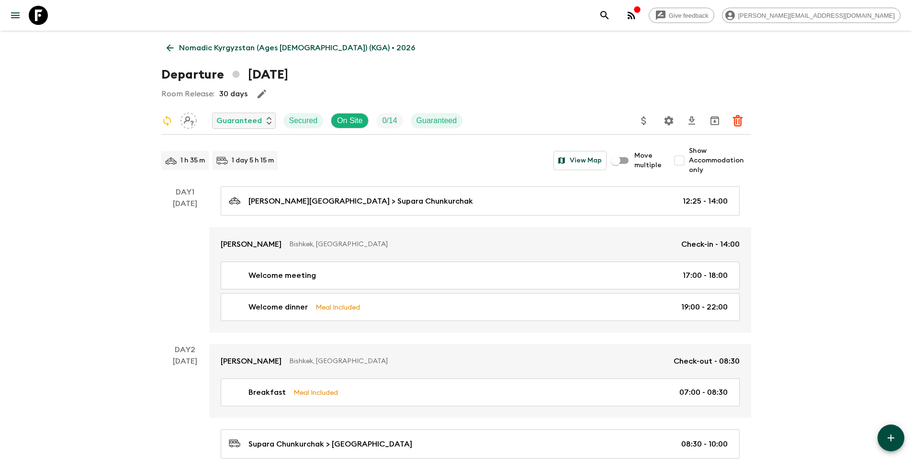
click at [669, 121] on icon "Settings" at bounding box center [668, 120] width 11 height 11
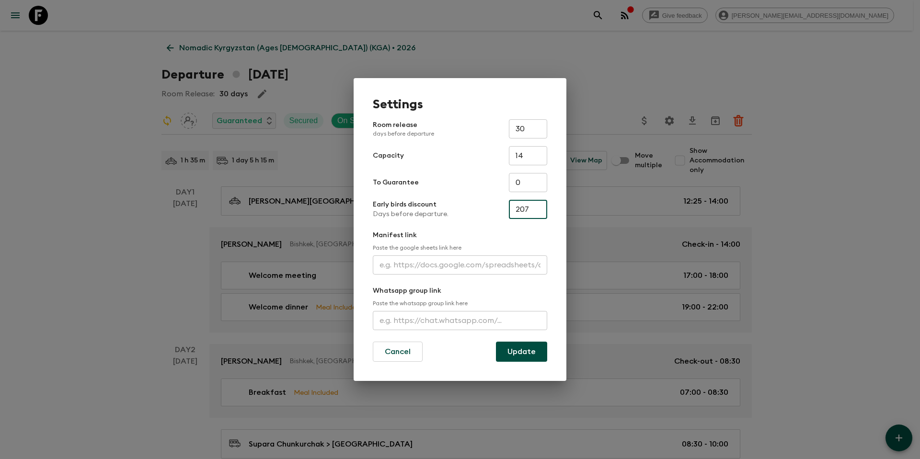
click at [541, 209] on input "207" at bounding box center [528, 209] width 38 height 19
paste input "76"
type input "276"
click at [535, 353] on button "Update" at bounding box center [521, 352] width 51 height 20
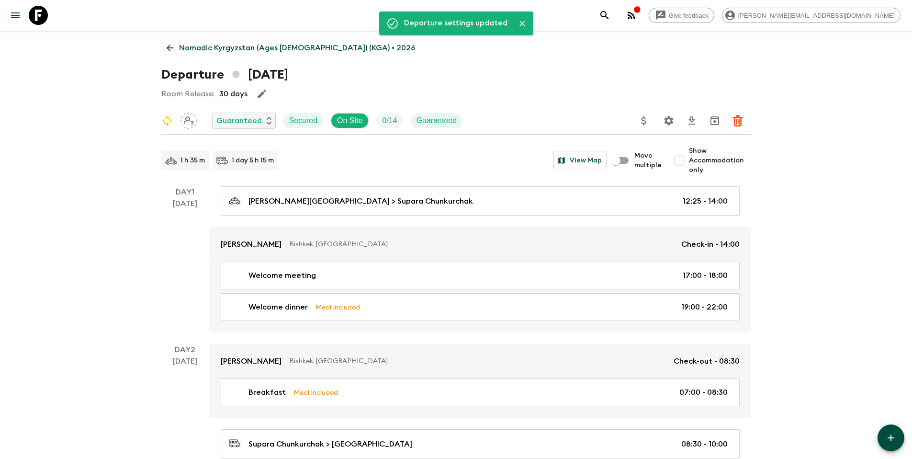
click at [272, 53] on p "Nomadic Kyrgyzstan (Ages 45-59) (KGA) • 2026" at bounding box center [297, 47] width 236 height 11
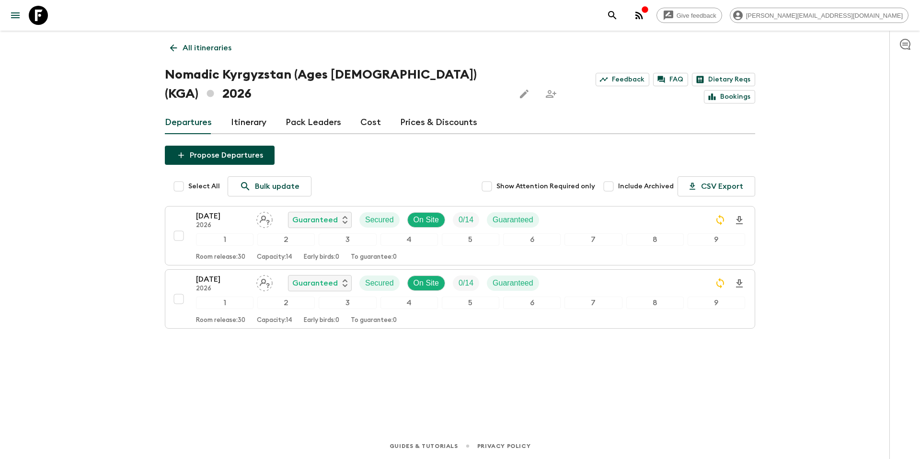
click at [583, 274] on div "14 Aug 2026 2026 Guaranteed Secured On Site 0 / 14 Guaranteed" at bounding box center [470, 283] width 549 height 19
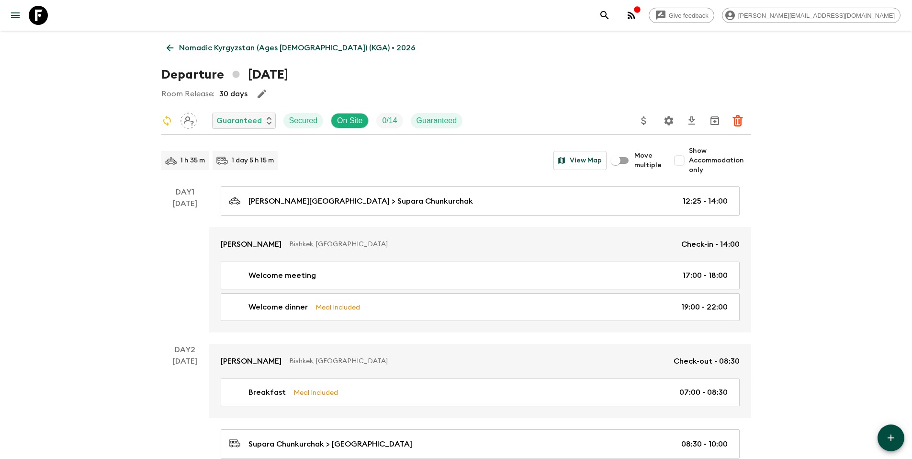
click at [675, 116] on button "Settings" at bounding box center [669, 120] width 19 height 19
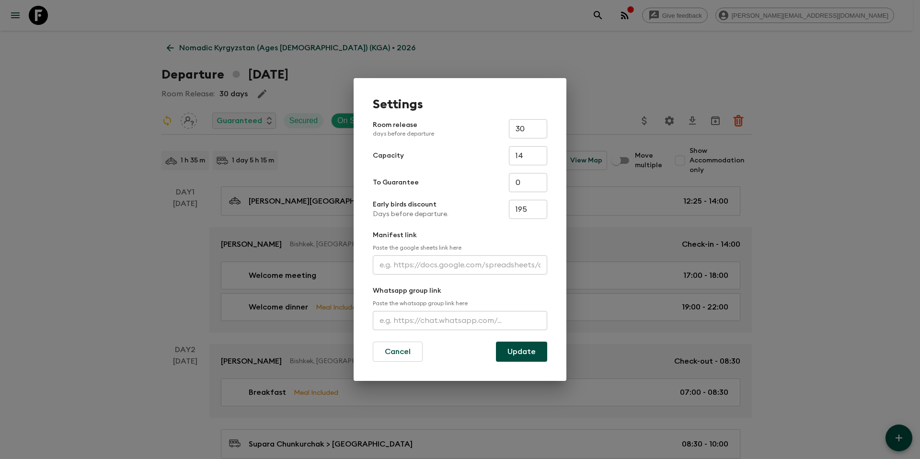
click at [536, 212] on input "195" at bounding box center [528, 209] width 38 height 19
paste input "304"
type input "304"
click at [530, 354] on button "Update" at bounding box center [521, 352] width 51 height 20
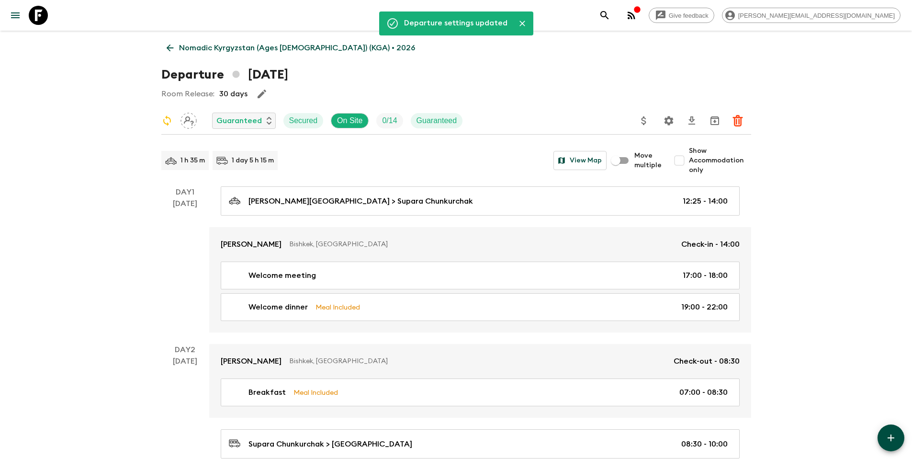
click at [206, 47] on p "Nomadic Kyrgyzstan (Ages 45-59) (KGA) • 2026" at bounding box center [297, 47] width 236 height 11
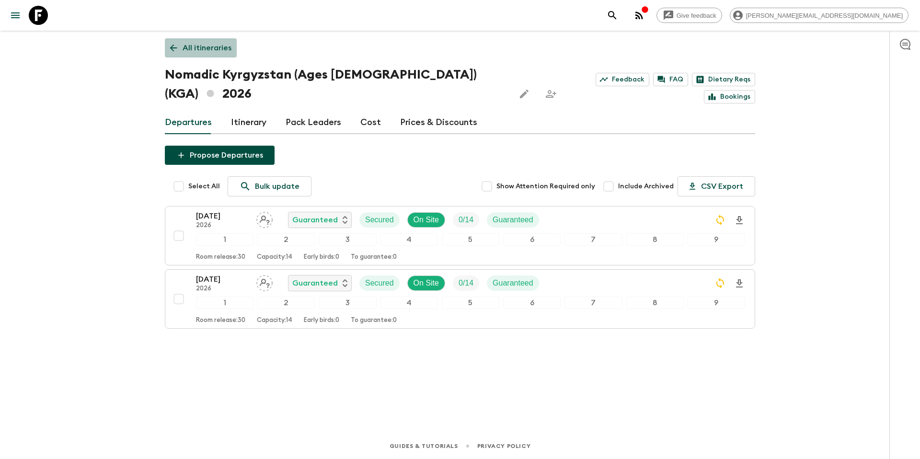
click at [208, 49] on p "All itineraries" at bounding box center [206, 47] width 49 height 11
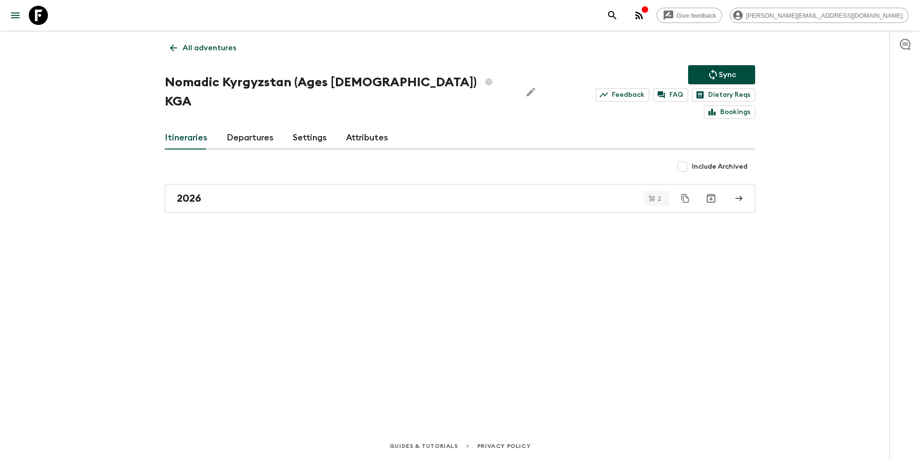
click at [724, 77] on p "Sync" at bounding box center [726, 74] width 17 height 11
click at [220, 46] on p "All adventures" at bounding box center [209, 47] width 54 height 11
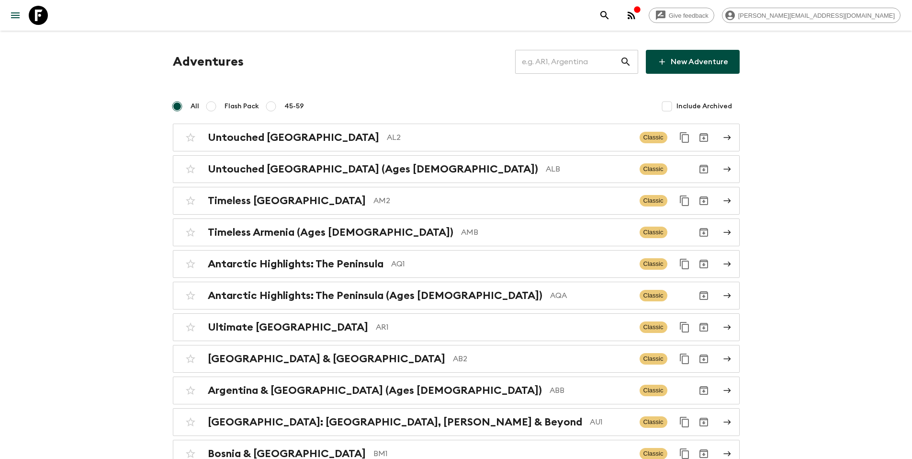
click at [567, 63] on input "text" at bounding box center [567, 61] width 105 height 27
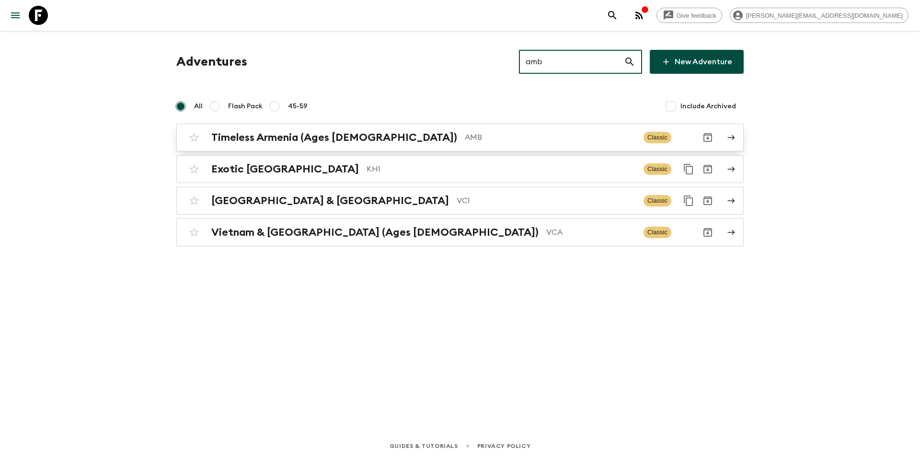
type input "amb"
click at [465, 136] on p "AMB" at bounding box center [550, 137] width 171 height 11
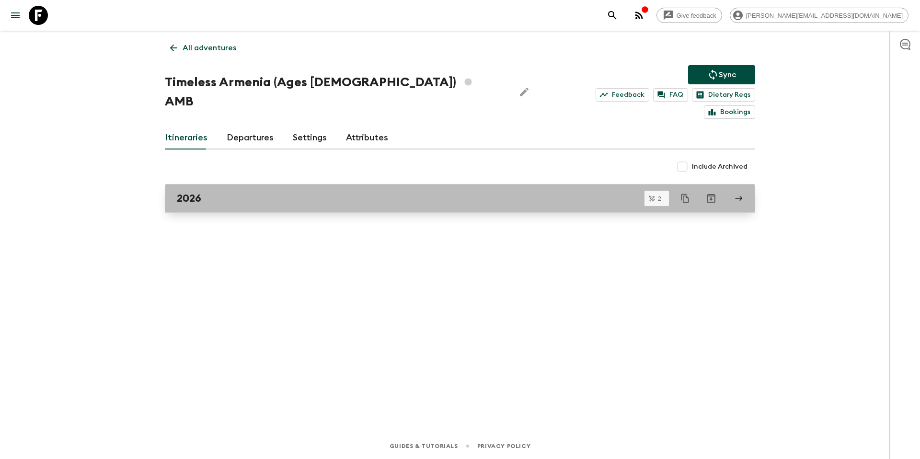
click at [324, 192] on div "2026" at bounding box center [451, 198] width 548 height 12
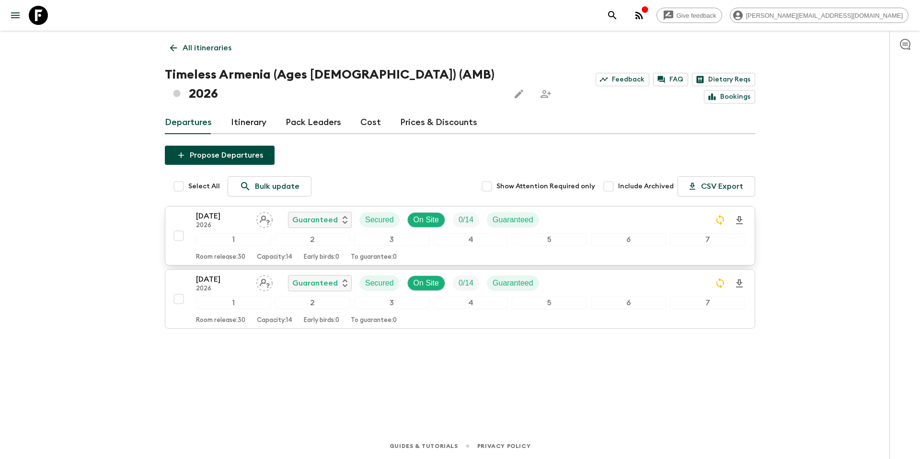
click at [604, 210] on div "14 Jun 2026 2026 Guaranteed Secured On Site 0 / 14 Guaranteed" at bounding box center [470, 219] width 549 height 19
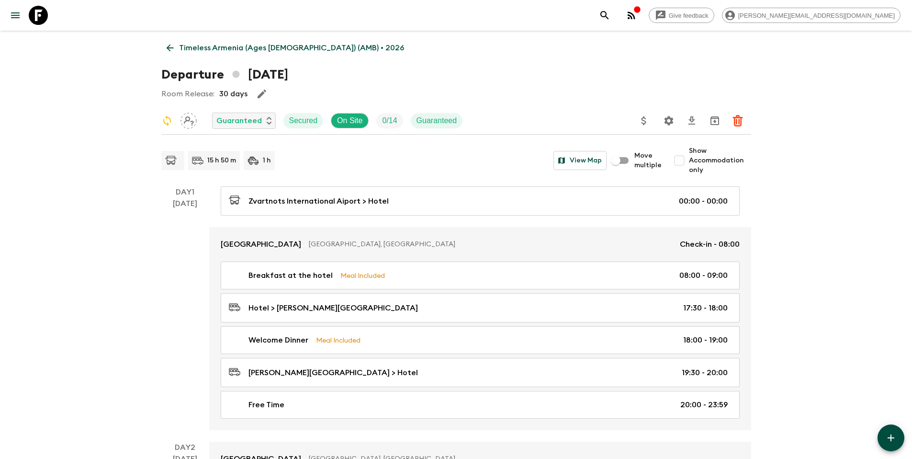
click at [668, 120] on icon "Settings" at bounding box center [668, 120] width 11 height 11
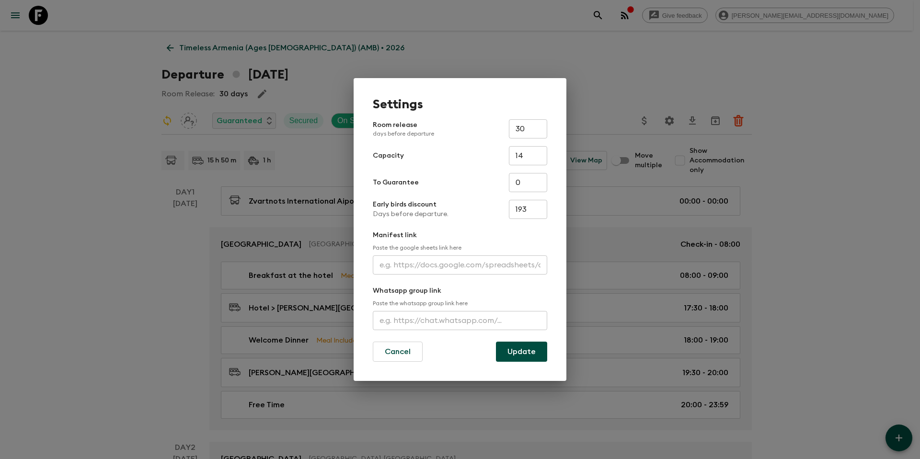
click at [537, 214] on input "193" at bounding box center [528, 209] width 38 height 19
paste input "24"
type input "243"
drag, startPoint x: 516, startPoint y: 353, endPoint x: 478, endPoint y: 317, distance: 53.2
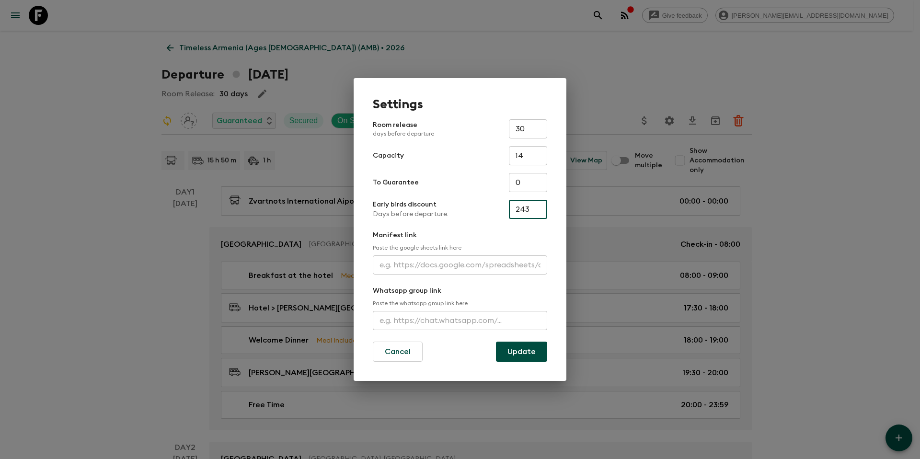
click at [517, 353] on button "Update" at bounding box center [521, 352] width 51 height 20
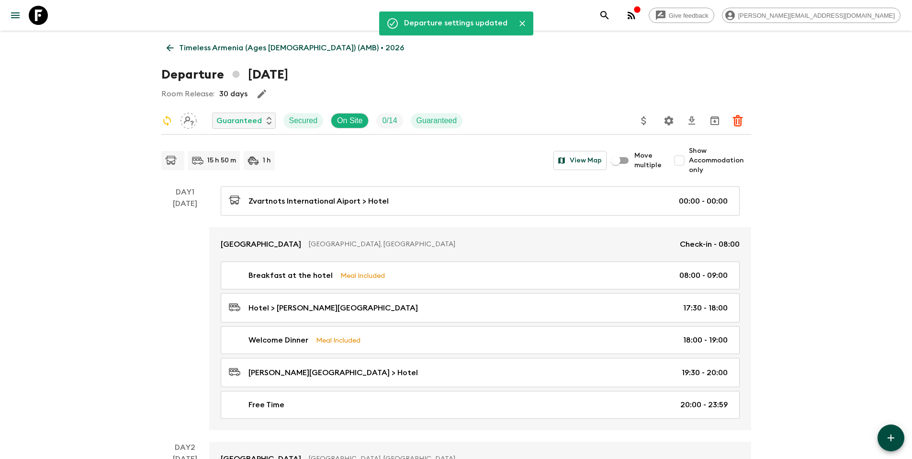
click at [252, 49] on p "Timeless Armenia (Ages 45-59) (AMB) • 2026" at bounding box center [291, 47] width 225 height 11
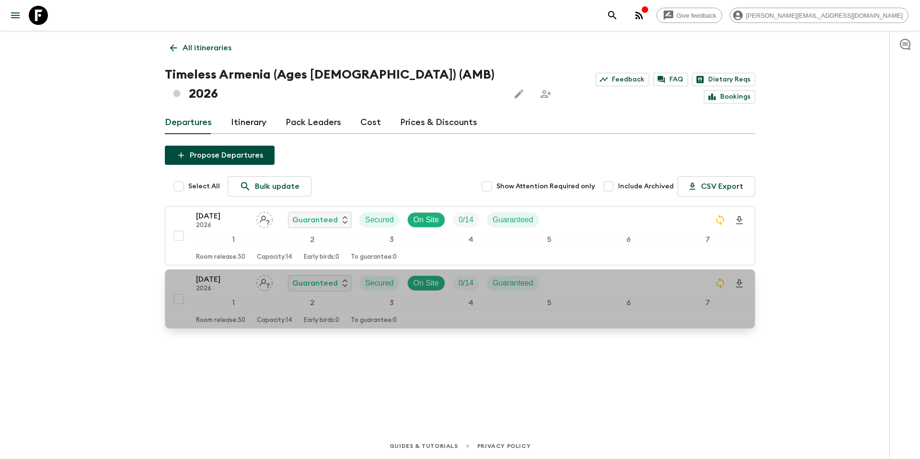
click at [615, 274] on div "04 Oct 2026 2026 Guaranteed Secured On Site 0 / 14 Guaranteed" at bounding box center [470, 283] width 549 height 19
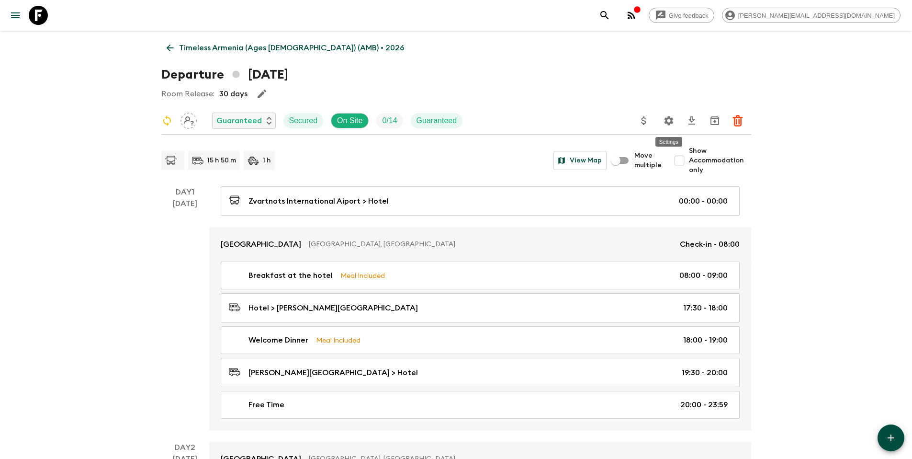
click at [664, 119] on icon "Settings" at bounding box center [668, 120] width 9 height 9
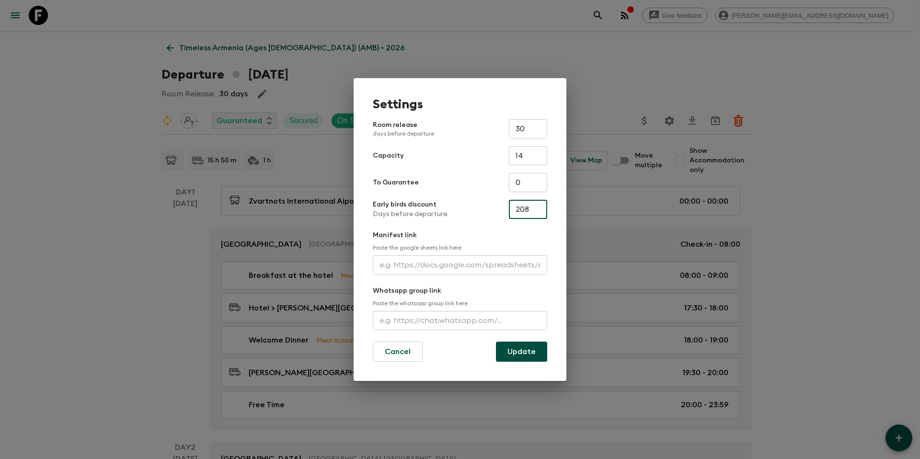
click at [531, 205] on input "208" at bounding box center [528, 209] width 38 height 19
paste input "355"
type input "355"
click at [536, 357] on button "Update" at bounding box center [521, 352] width 51 height 20
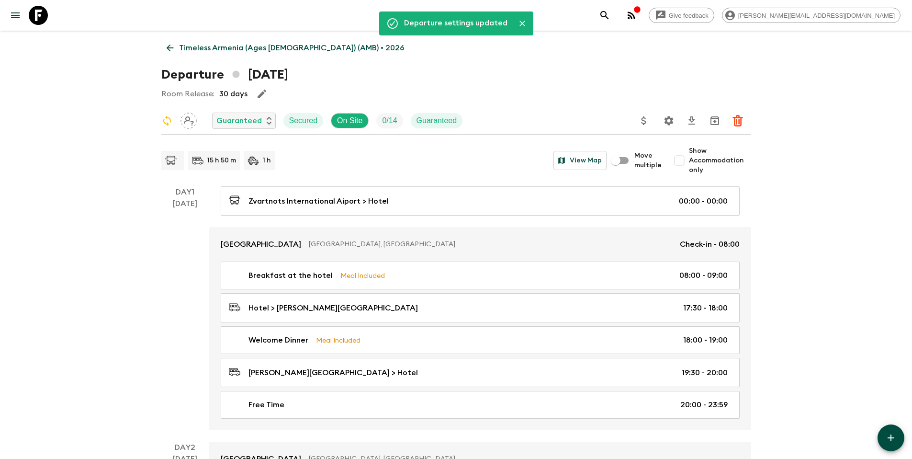
click at [221, 47] on p "Timeless Armenia (Ages 45-59) (AMB) • 2026" at bounding box center [291, 47] width 225 height 11
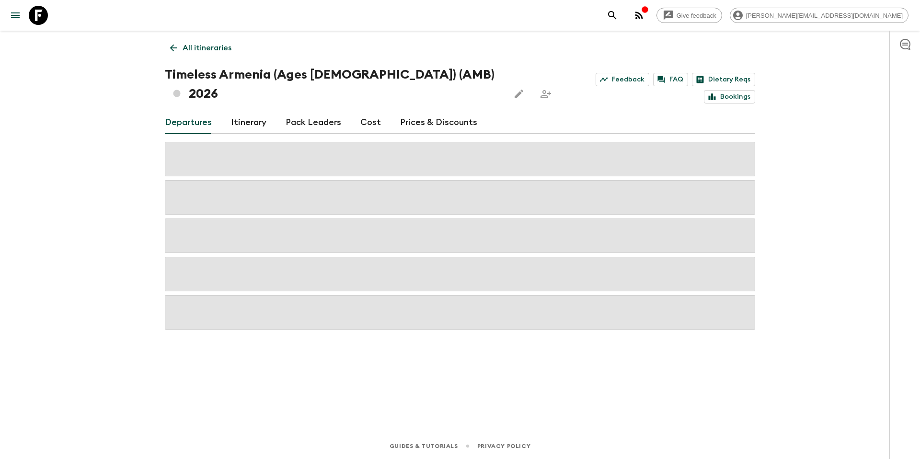
click at [211, 48] on p "All itineraries" at bounding box center [206, 47] width 49 height 11
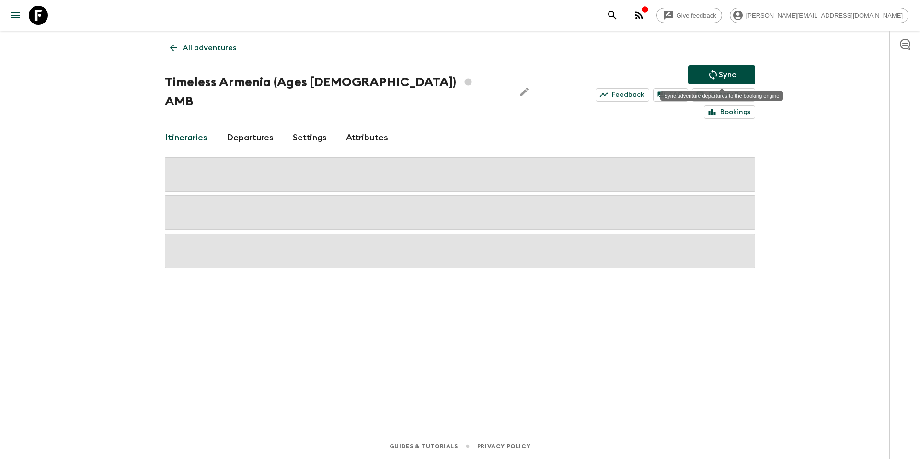
click at [730, 78] on p "Sync" at bounding box center [726, 74] width 17 height 11
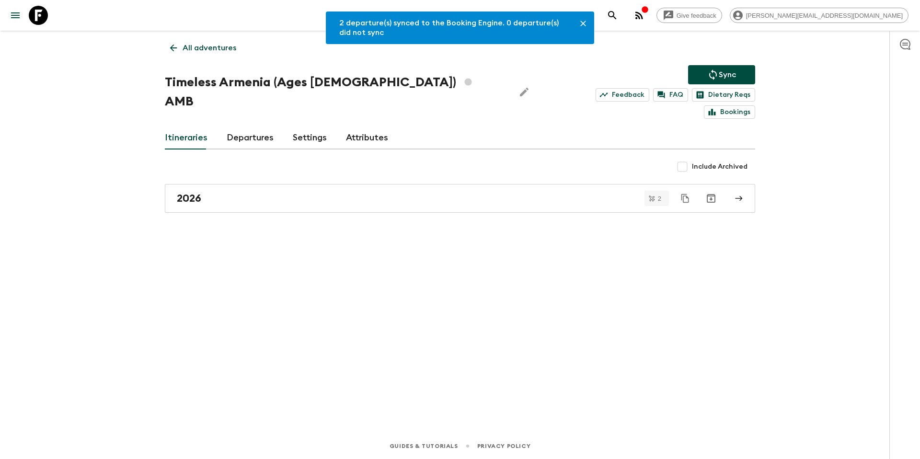
click at [200, 45] on p "All adventures" at bounding box center [209, 47] width 54 height 11
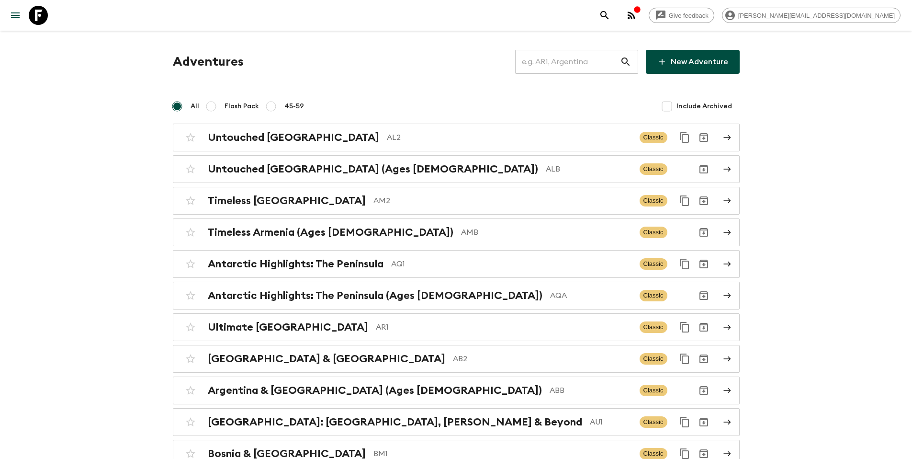
click at [569, 61] on input "text" at bounding box center [567, 61] width 105 height 27
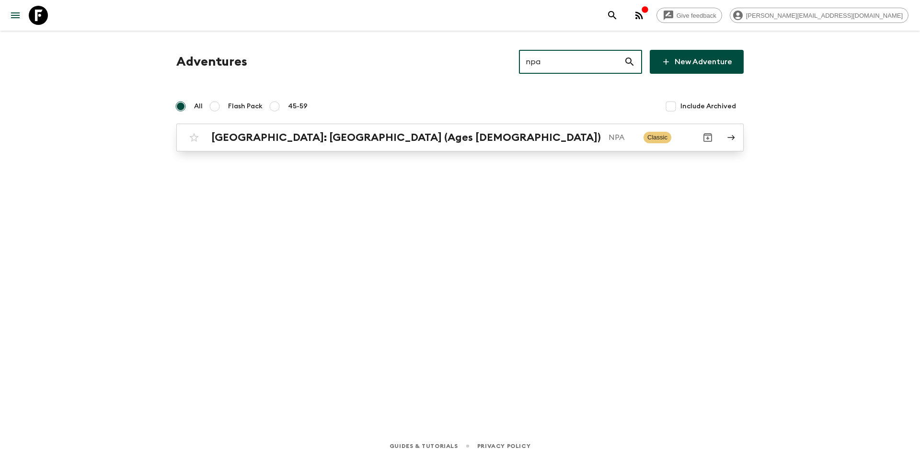
type input "npa"
click at [510, 146] on div "Nepal: Annapurna Base Camp (Ages 45-59) NPA Classic" at bounding box center [440, 137] width 513 height 19
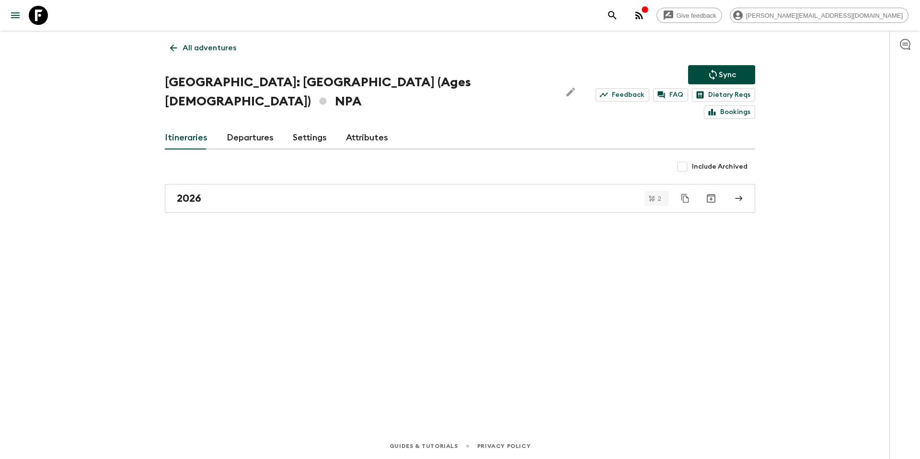
click at [239, 126] on link "Departures" at bounding box center [250, 137] width 47 height 23
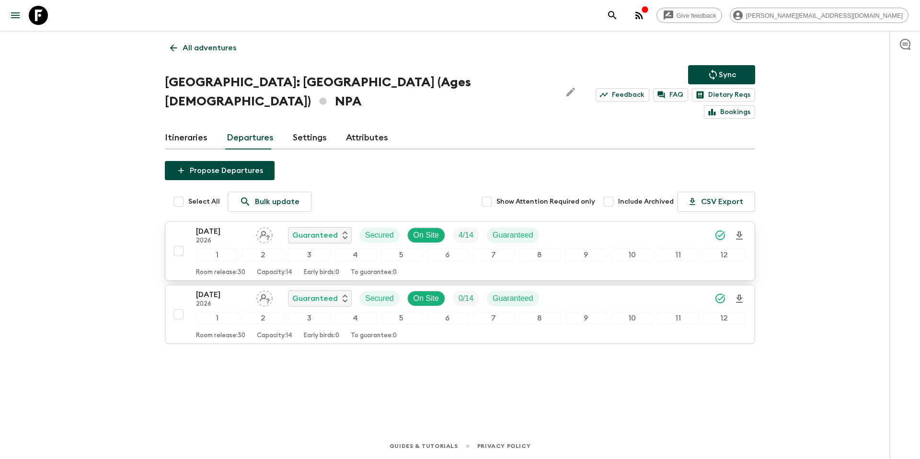
click at [603, 226] on div "27 Apr 2026 2026 Guaranteed Secured On Site 4 / 14 Guaranteed" at bounding box center [470, 235] width 549 height 19
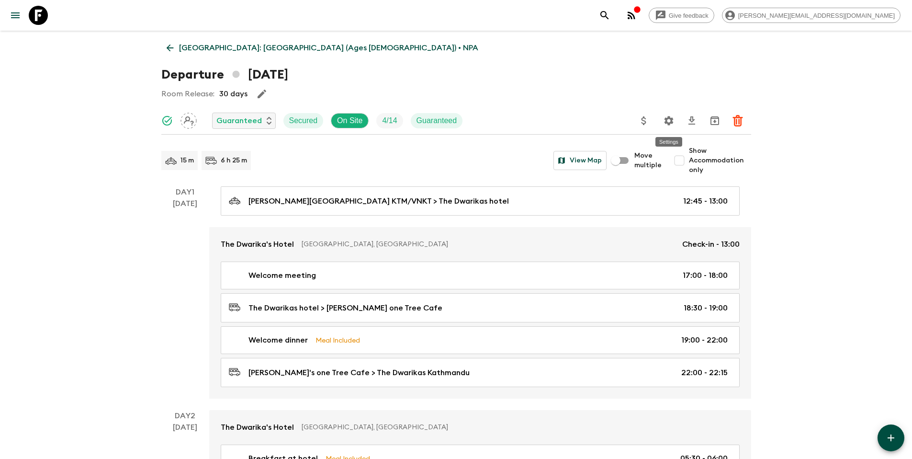
click at [667, 120] on icon "Settings" at bounding box center [668, 120] width 9 height 9
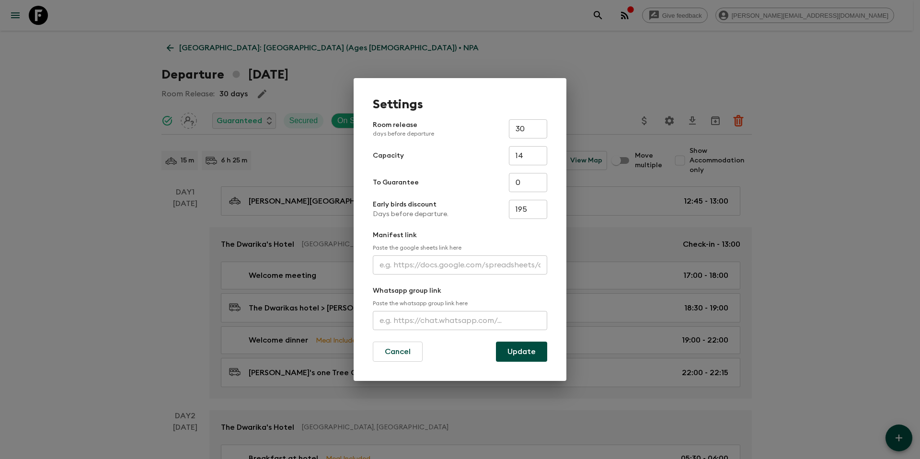
click at [539, 211] on input "195" at bounding box center [528, 209] width 38 height 19
click at [520, 355] on button "Update" at bounding box center [521, 352] width 51 height 20
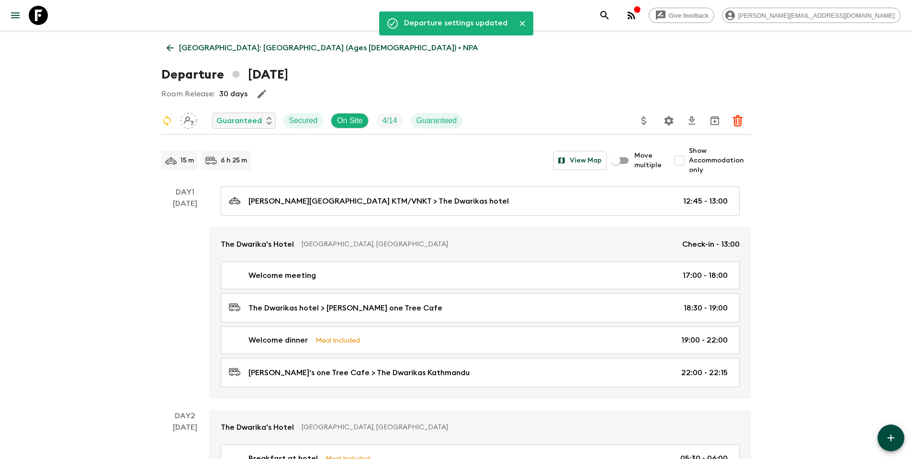
click at [270, 47] on p "Nepal: Annapurna Base Camp (Ages 45-59) • NPA" at bounding box center [328, 47] width 299 height 11
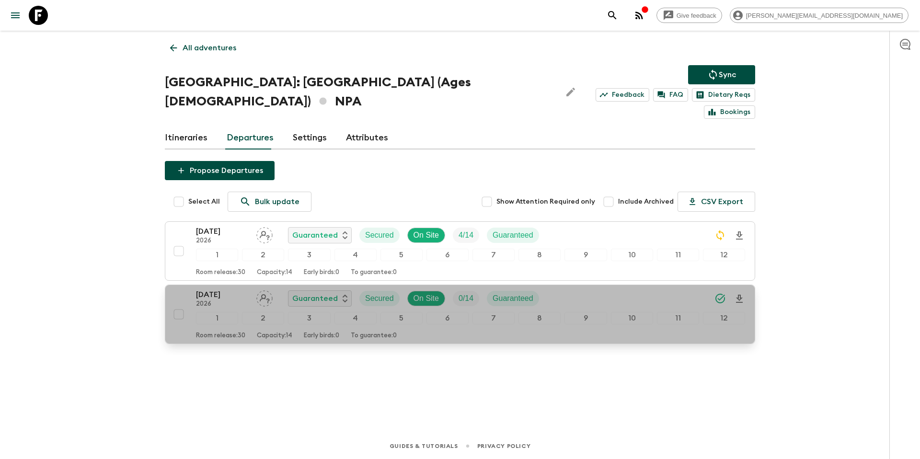
click at [591, 289] on div "16 Nov 2026 2026 Guaranteed Secured On Site 0 / 14 Guaranteed" at bounding box center [470, 298] width 549 height 19
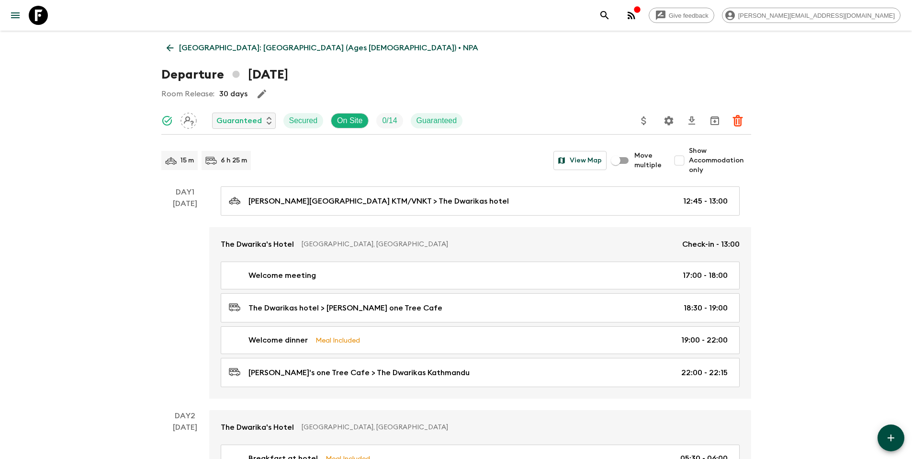
click at [670, 123] on icon "Settings" at bounding box center [668, 120] width 9 height 9
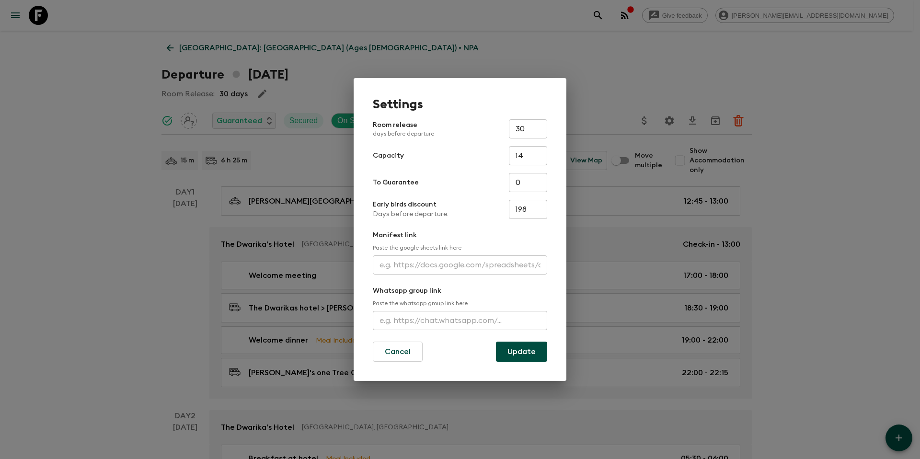
click at [532, 216] on input "198" at bounding box center [528, 209] width 38 height 19
paste input "3"
type input "398"
click at [534, 358] on button "Update" at bounding box center [521, 352] width 51 height 20
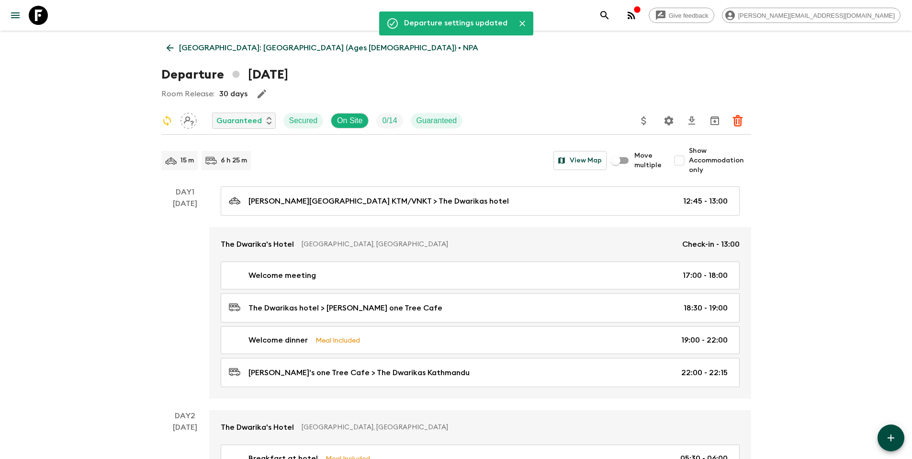
click at [213, 52] on p "Nepal: Annapurna Base Camp (Ages 45-59) • NPA" at bounding box center [328, 47] width 299 height 11
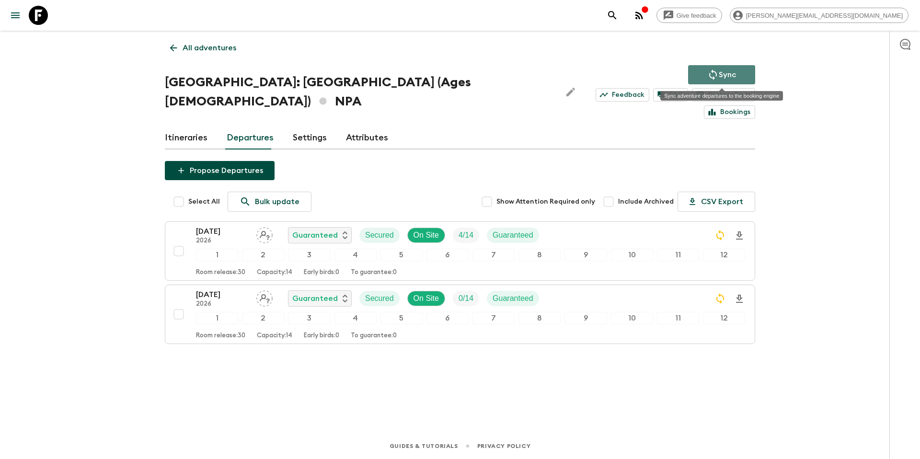
click at [728, 77] on p "Sync" at bounding box center [726, 74] width 17 height 11
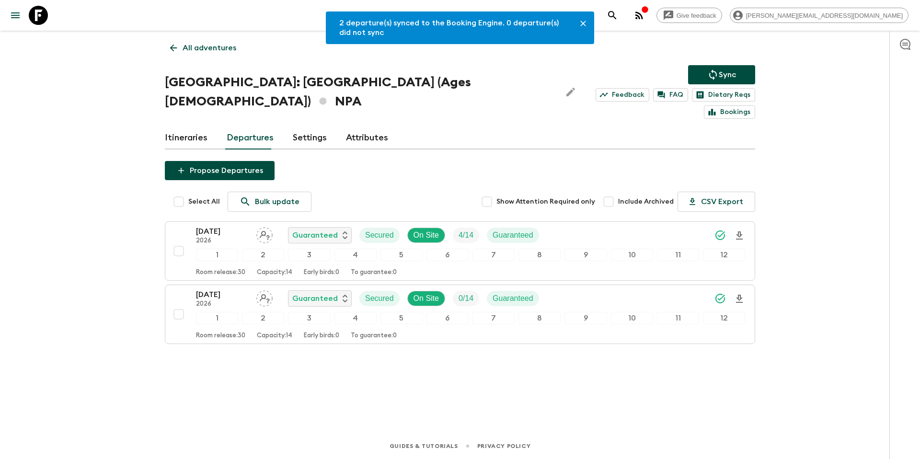
click at [207, 47] on p "All adventures" at bounding box center [209, 47] width 54 height 11
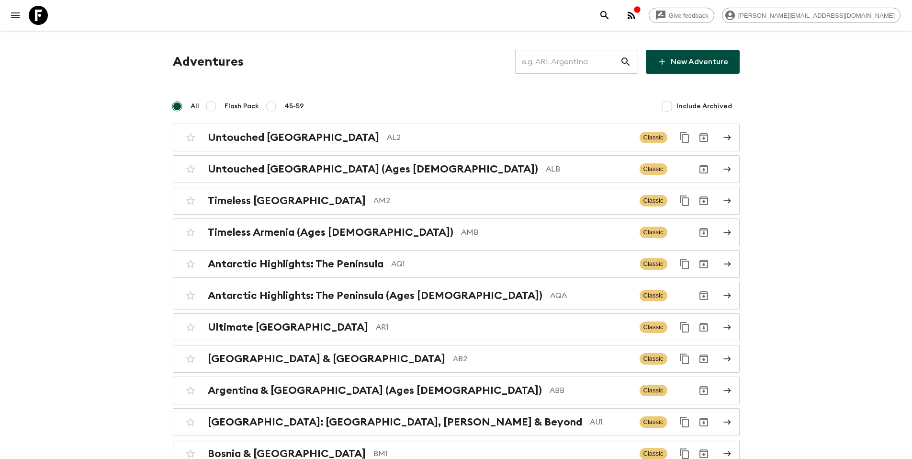
click at [571, 60] on input "text" at bounding box center [567, 61] width 105 height 27
click at [571, 61] on input "text" at bounding box center [567, 61] width 105 height 27
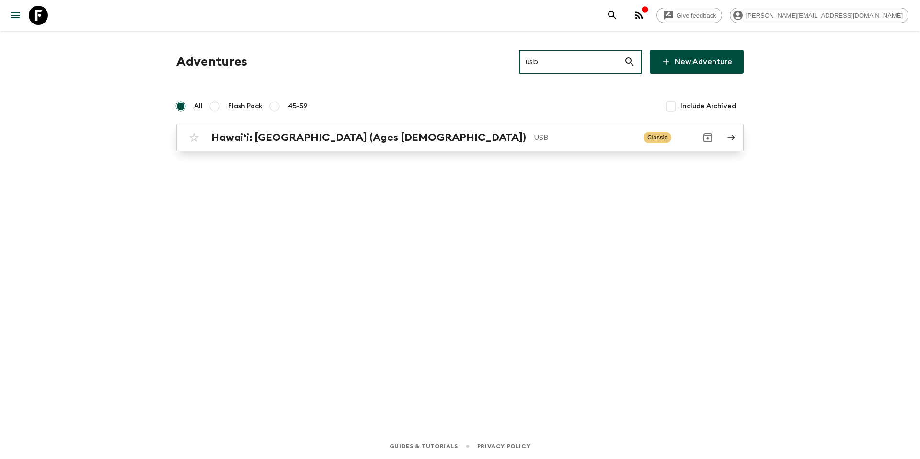
type input "usb"
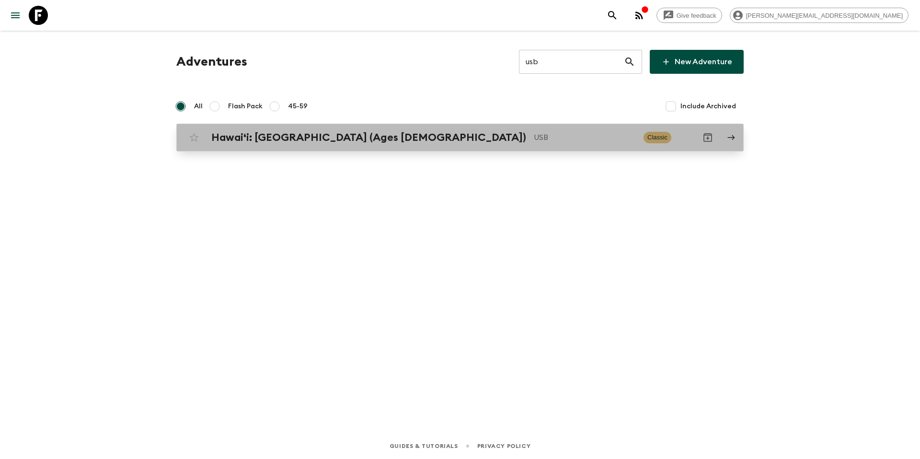
click at [534, 140] on p "USB" at bounding box center [585, 137] width 102 height 11
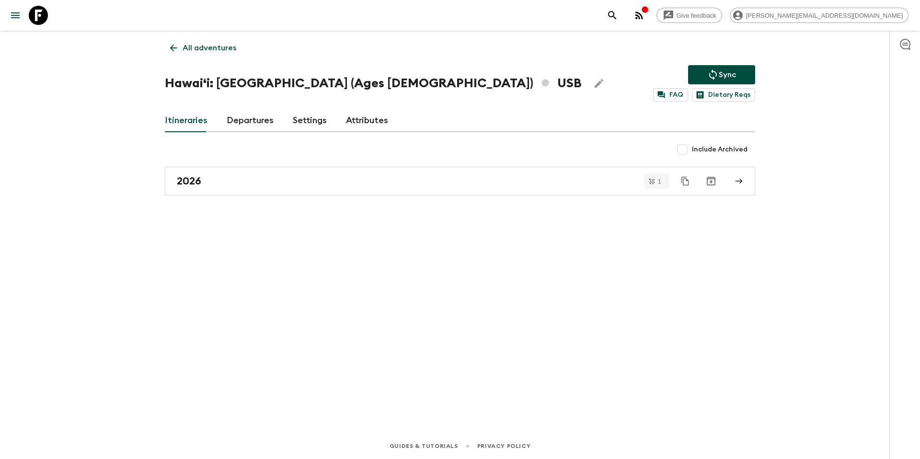
click at [242, 123] on link "Departures" at bounding box center [250, 120] width 47 height 23
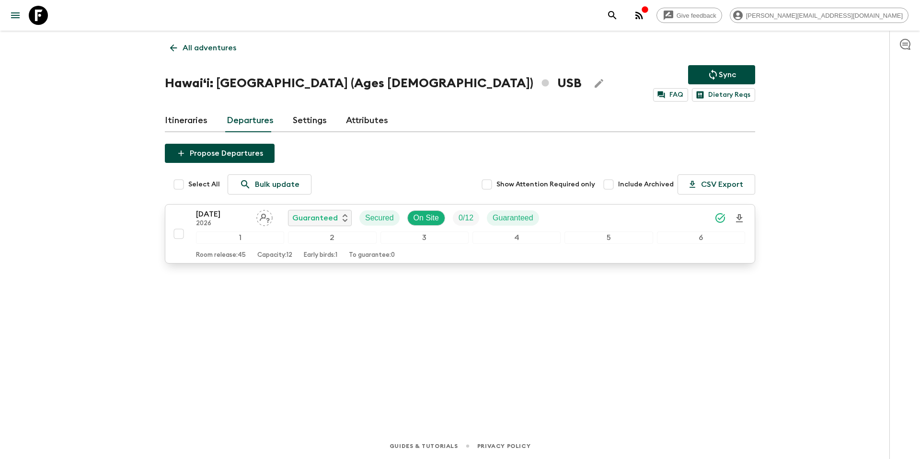
click at [594, 217] on div "27 Sep 2026 2026 Guaranteed Secured On Site 0 / 12 Guaranteed" at bounding box center [470, 217] width 549 height 19
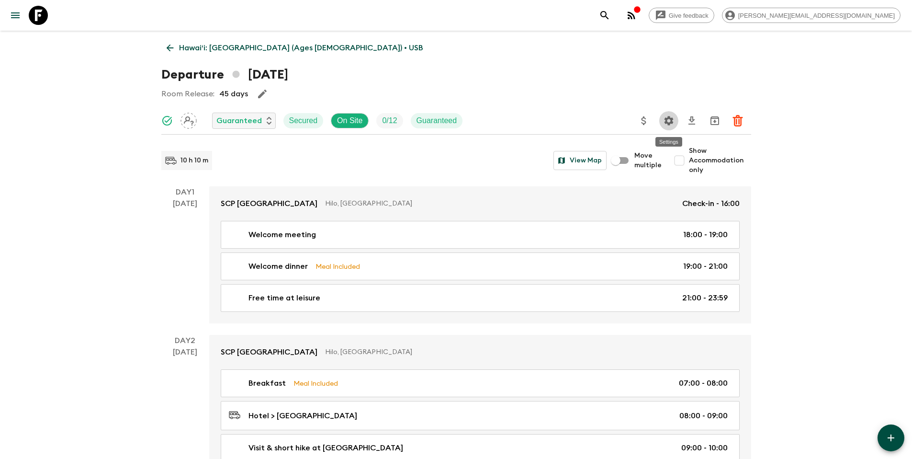
click at [666, 117] on icon "Settings" at bounding box center [668, 120] width 11 height 11
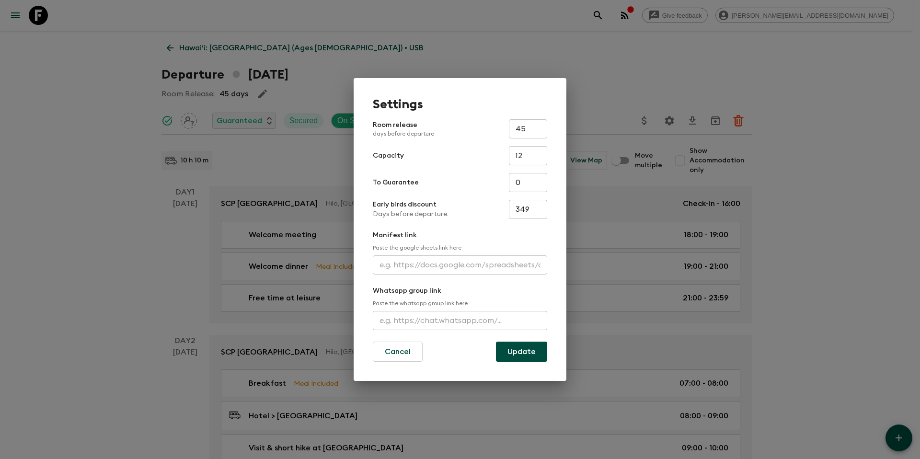
click at [668, 97] on div "Settings Room release days before departure 45 ​ Capacity 12 ​ To Guarantee 0 ​…" at bounding box center [460, 229] width 920 height 459
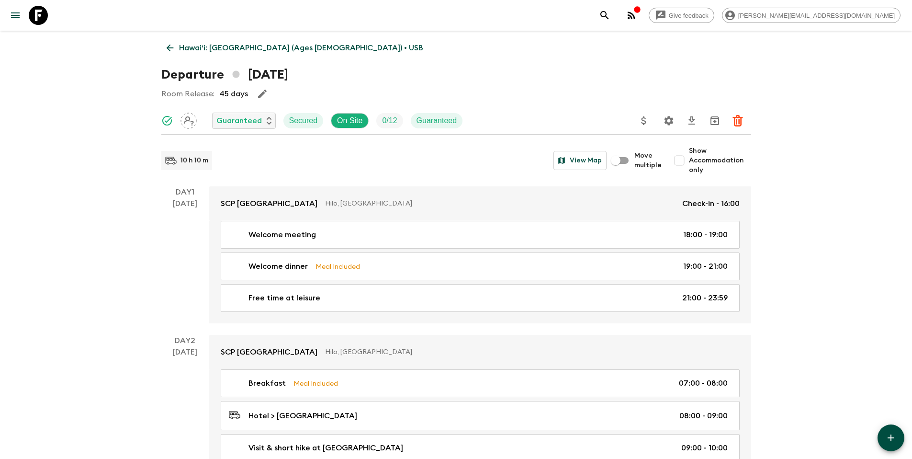
click at [226, 48] on p "Hawaiʻi: Big Island (Ages 45-59) • USB" at bounding box center [301, 47] width 244 height 11
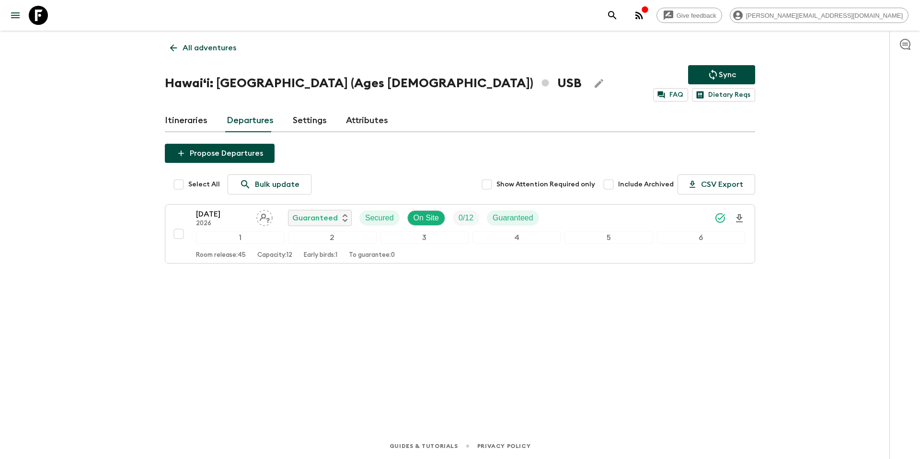
click at [213, 52] on p "All adventures" at bounding box center [209, 47] width 54 height 11
